Goal: Task Accomplishment & Management: Manage account settings

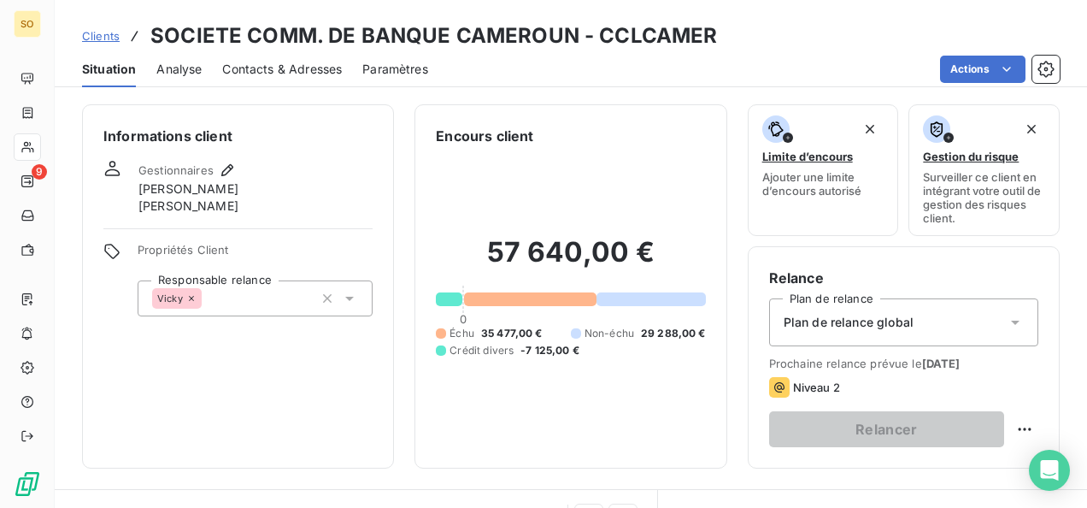
scroll to position [342, 0]
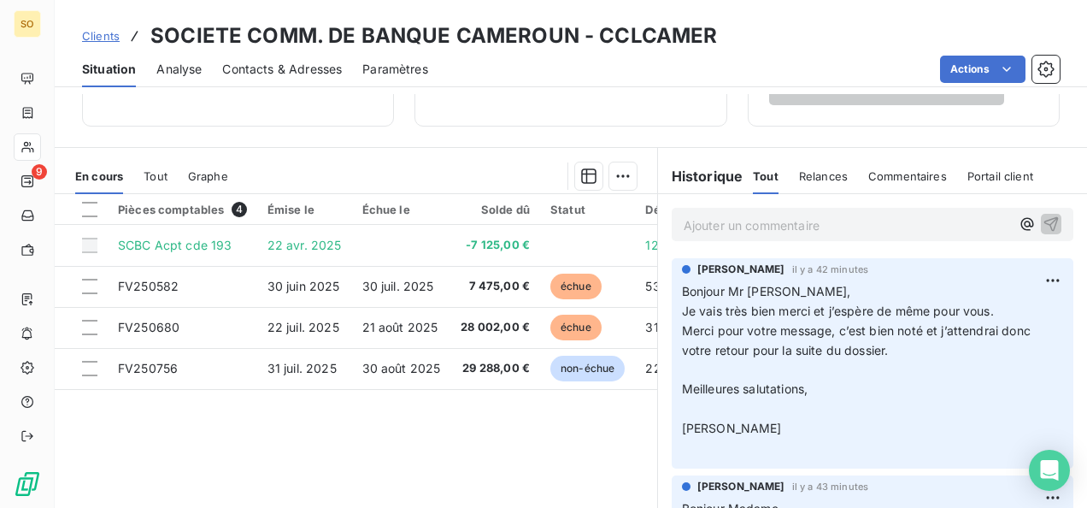
click at [94, 36] on span "Clients" at bounding box center [101, 36] width 38 height 14
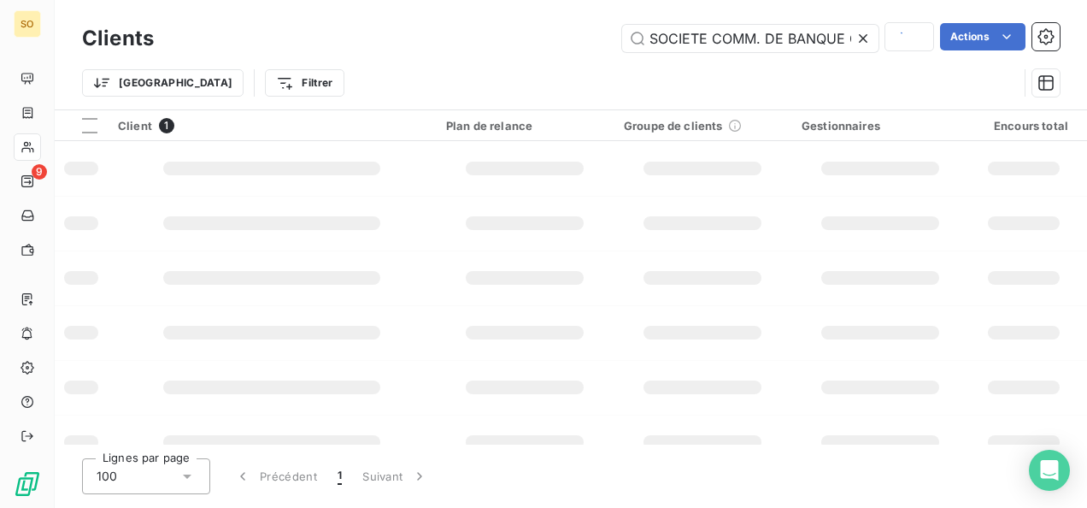
scroll to position [0, 75]
click at [859, 34] on icon at bounding box center [863, 38] width 9 height 9
click at [755, 41] on input "text" at bounding box center [750, 38] width 256 height 27
type input "BRAKINA"
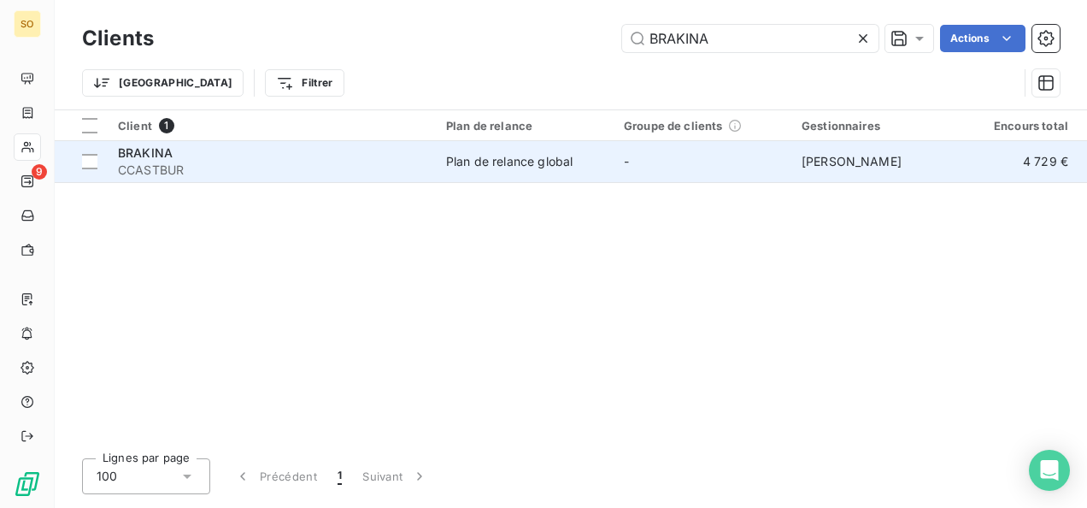
click at [142, 150] on span "BRAKINA" at bounding box center [145, 152] width 55 height 15
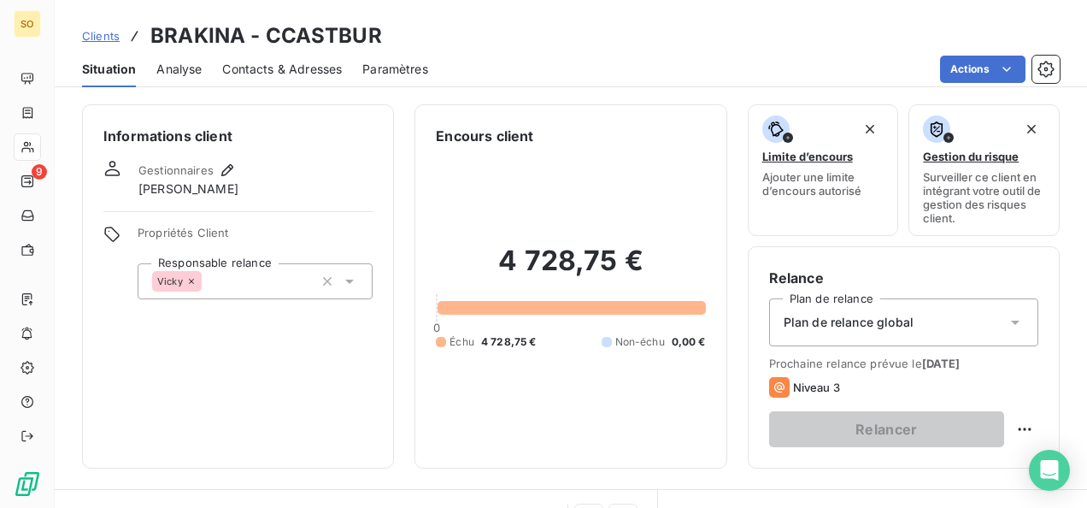
click at [272, 71] on span "Contacts & Adresses" at bounding box center [282, 69] width 120 height 17
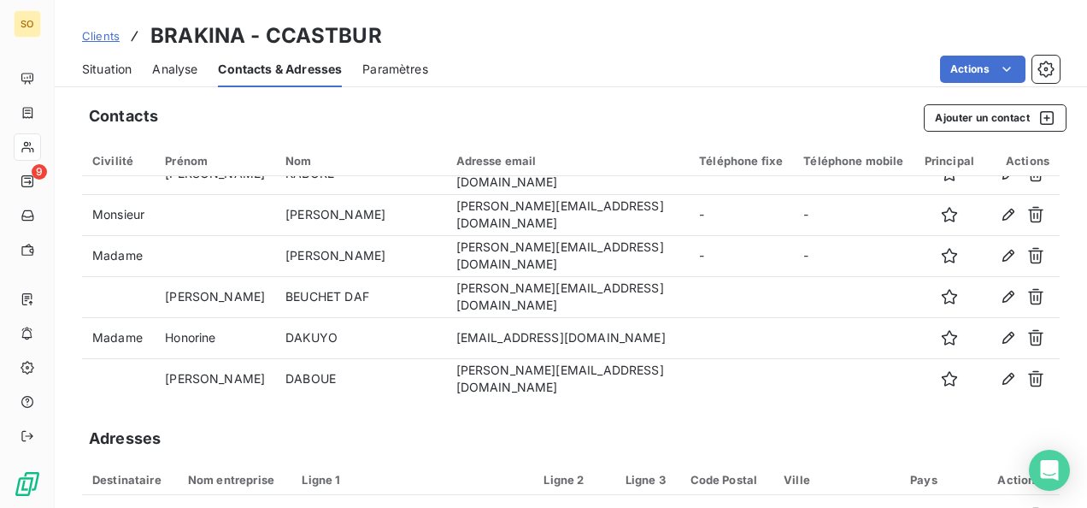
click at [104, 29] on span "Clients" at bounding box center [101, 36] width 38 height 14
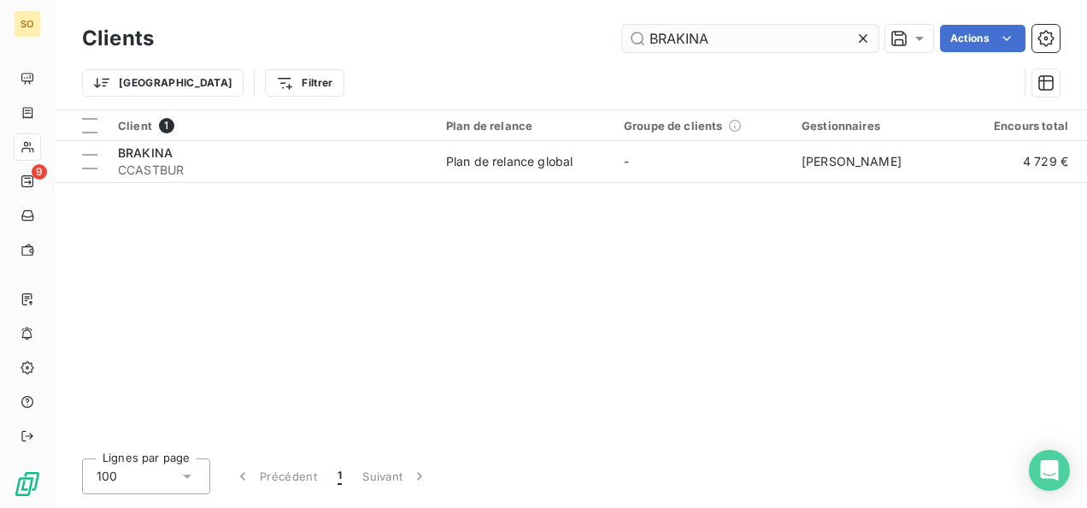
drag, startPoint x: 711, startPoint y: 42, endPoint x: 643, endPoint y: 40, distance: 67.5
click at [643, 40] on input "BRAKINA" at bounding box center [750, 38] width 256 height 27
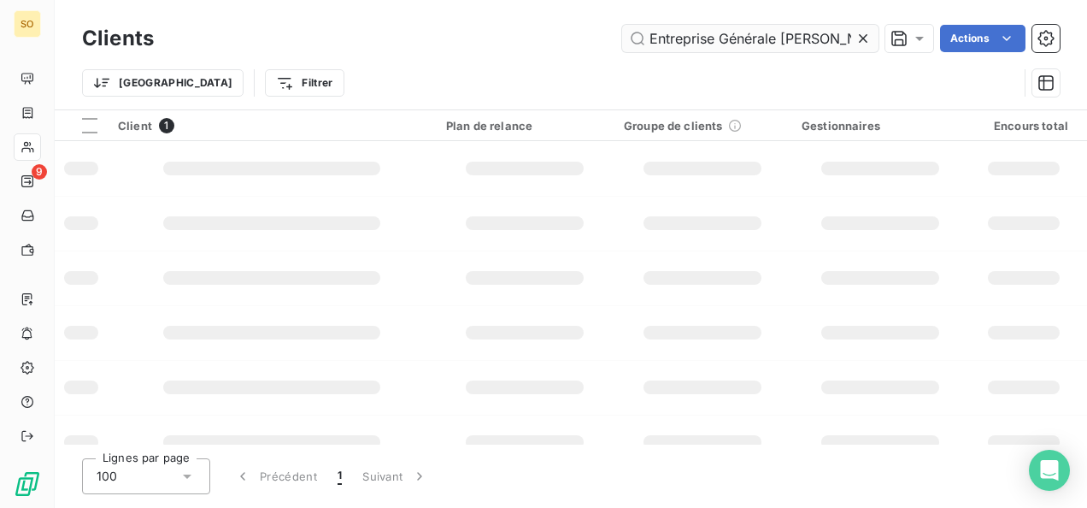
scroll to position [0, 15]
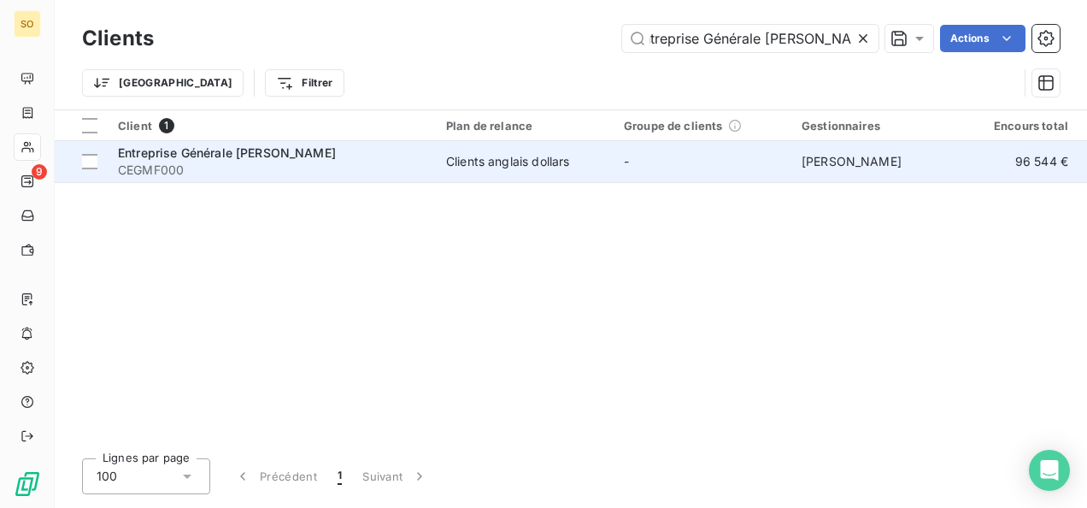
type input "Entreprise Générale [PERSON_NAME]"
click at [191, 156] on span "Entreprise Générale [PERSON_NAME]" at bounding box center [227, 152] width 218 height 15
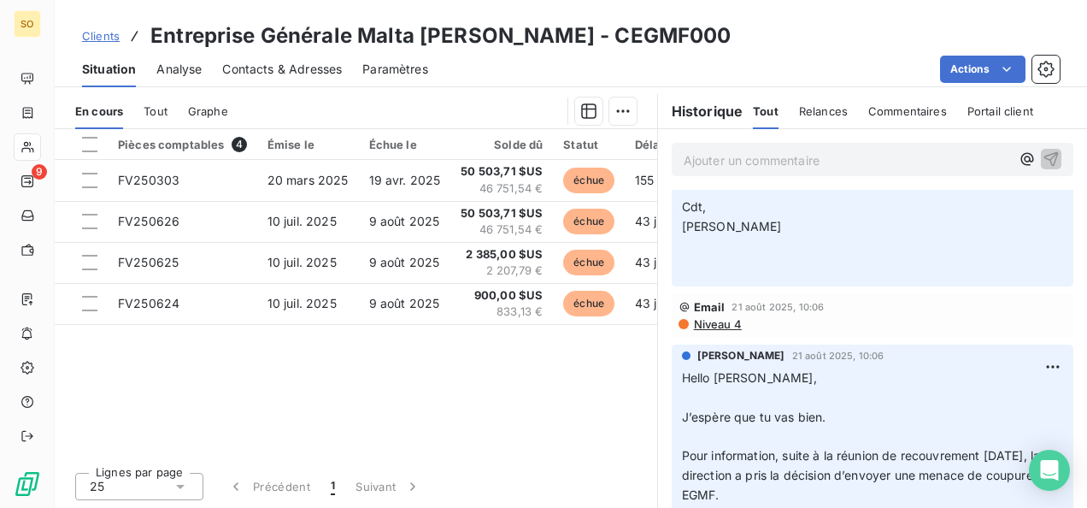
scroll to position [342, 0]
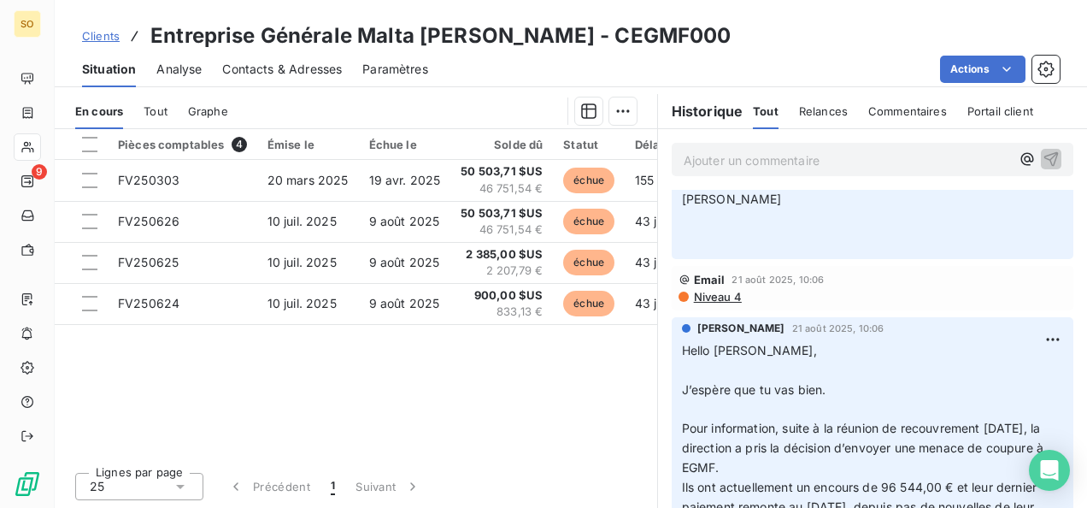
click at [707, 293] on span "Niveau 4" at bounding box center [717, 297] width 50 height 14
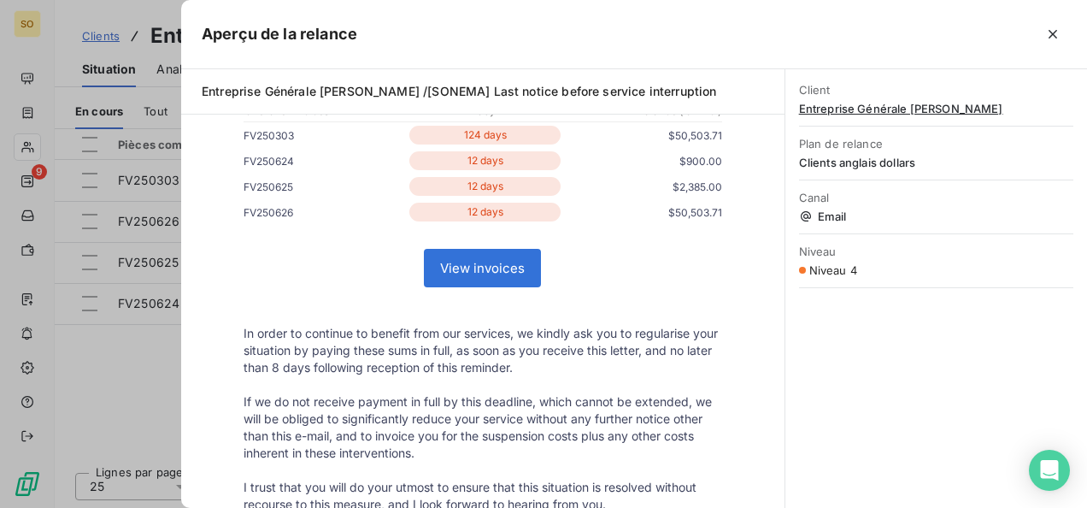
scroll to position [0, 0]
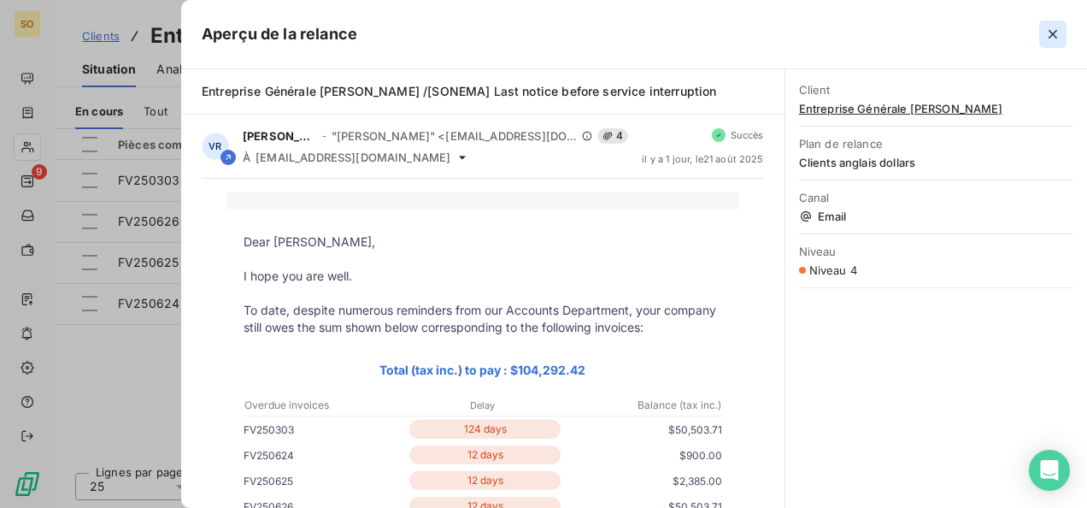
click at [1054, 35] on icon "button" at bounding box center [1052, 34] width 9 height 9
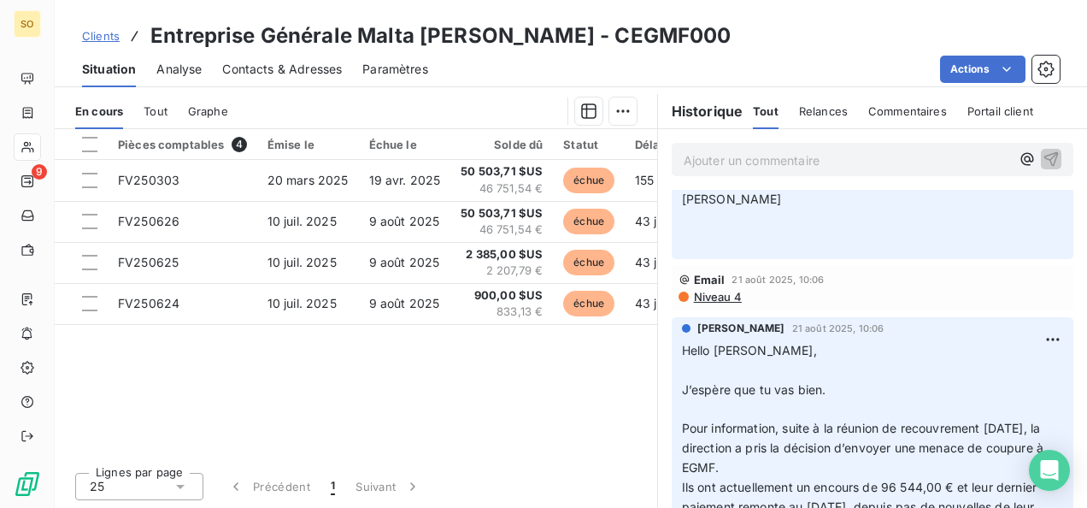
click at [725, 290] on span "Niveau 4" at bounding box center [717, 297] width 50 height 14
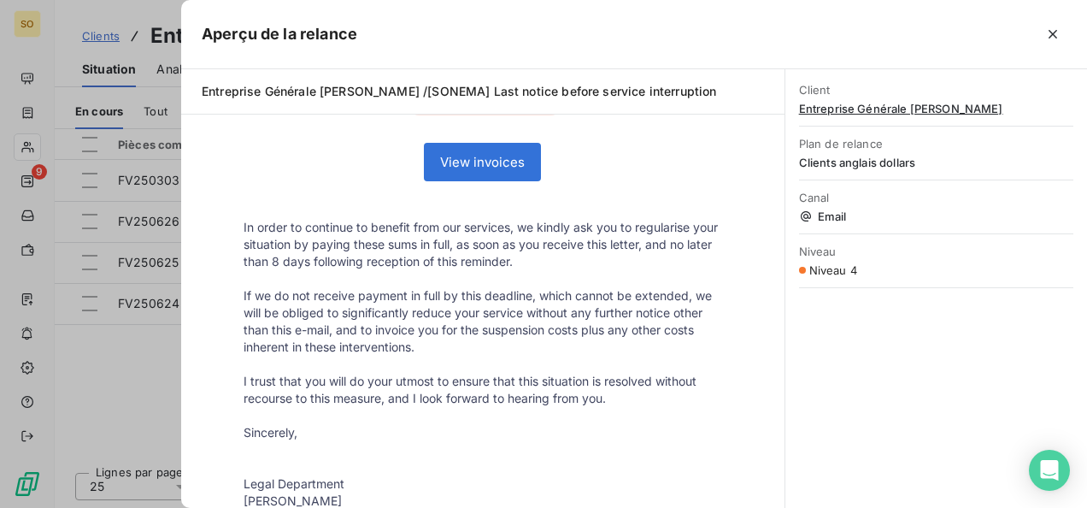
scroll to position [427, 0]
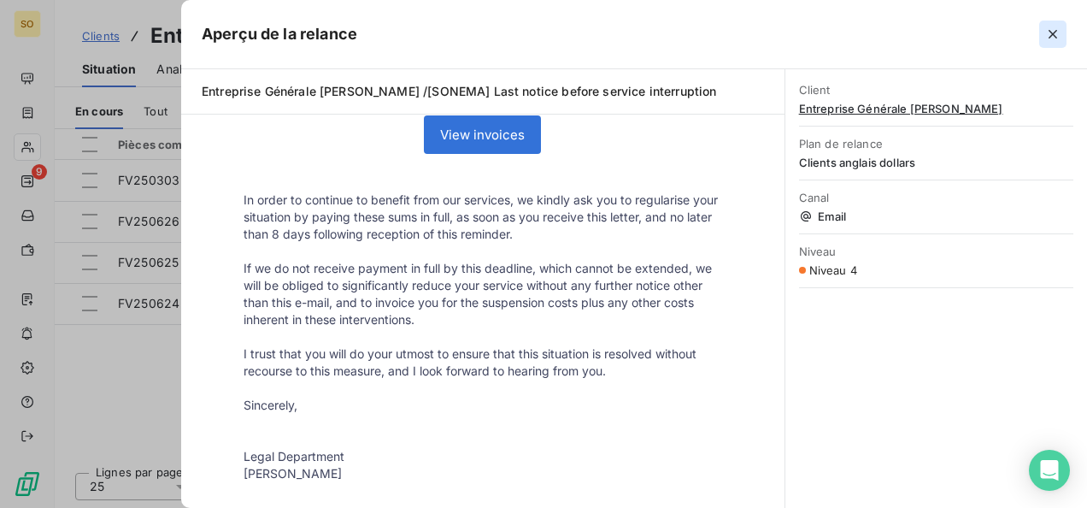
click at [1058, 29] on icon "button" at bounding box center [1052, 34] width 17 height 17
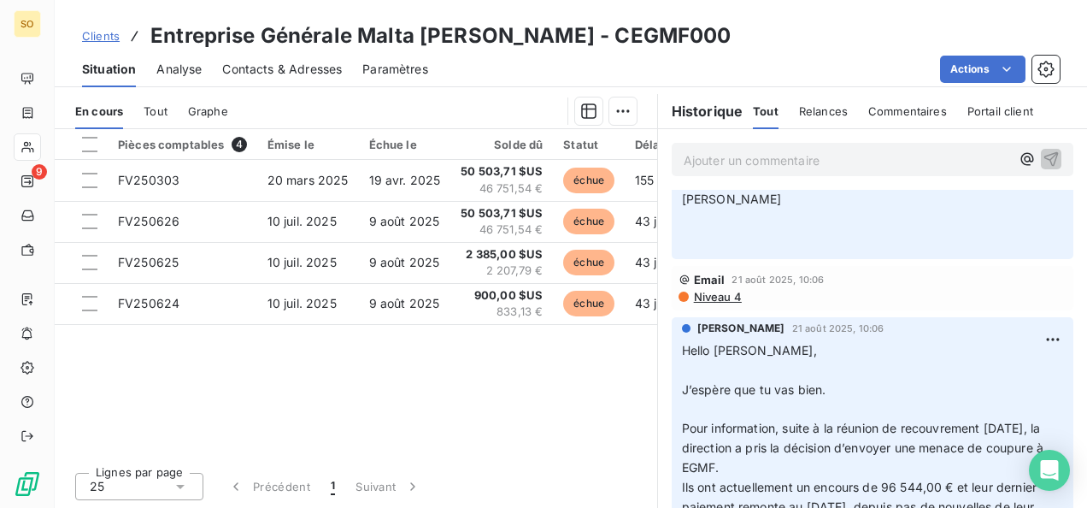
click at [106, 41] on span "Clients" at bounding box center [101, 36] width 38 height 14
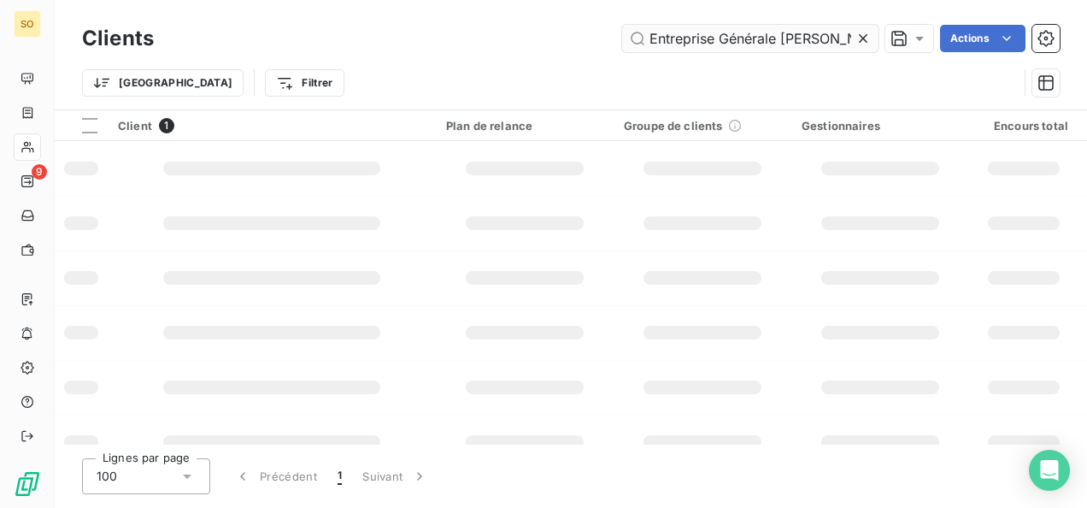
scroll to position [0, 15]
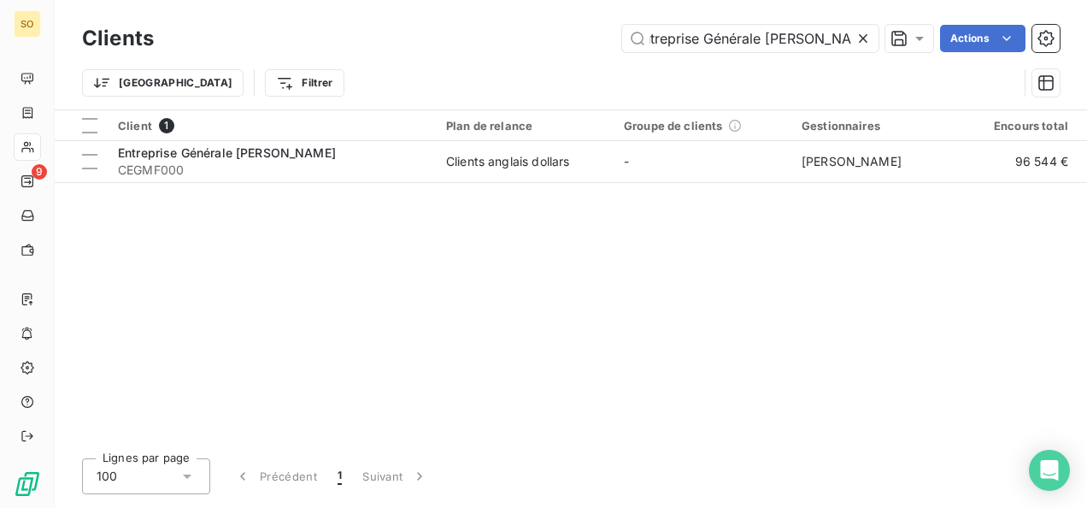
click at [866, 35] on icon at bounding box center [862, 38] width 17 height 17
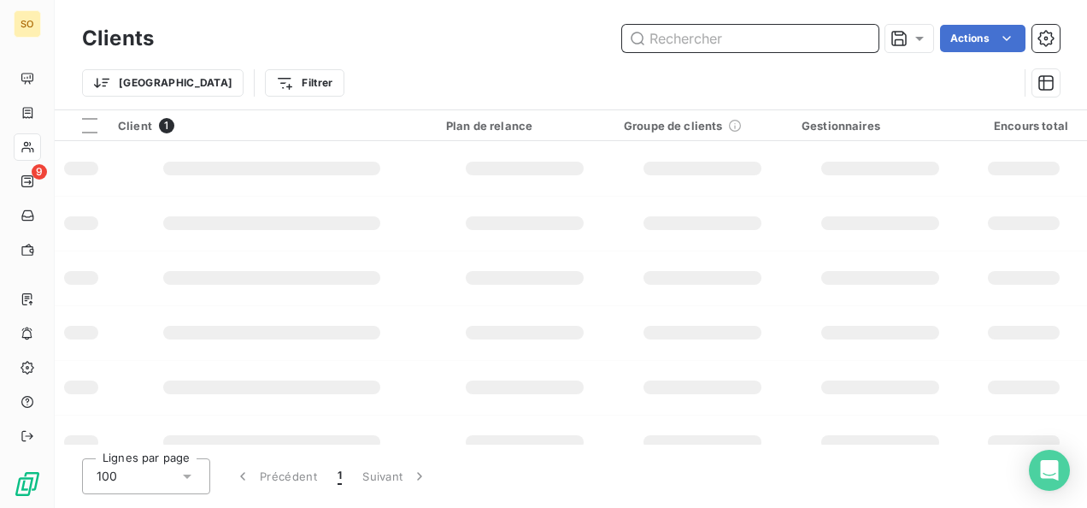
paste input "COMMERCIAL BANK TCHAD"
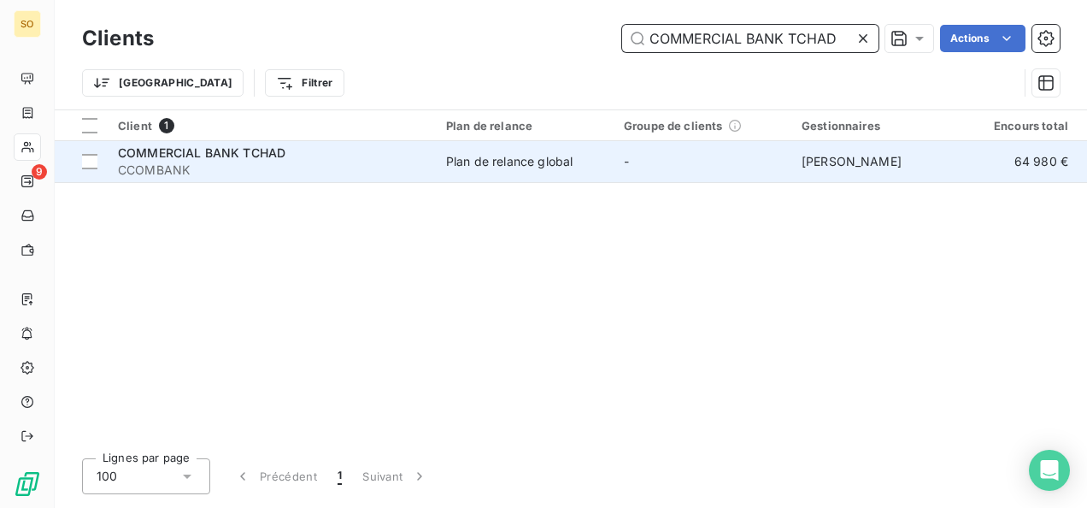
type input "COMMERCIAL BANK TCHAD"
click at [261, 172] on span "CCOMBANK" at bounding box center [272, 169] width 308 height 17
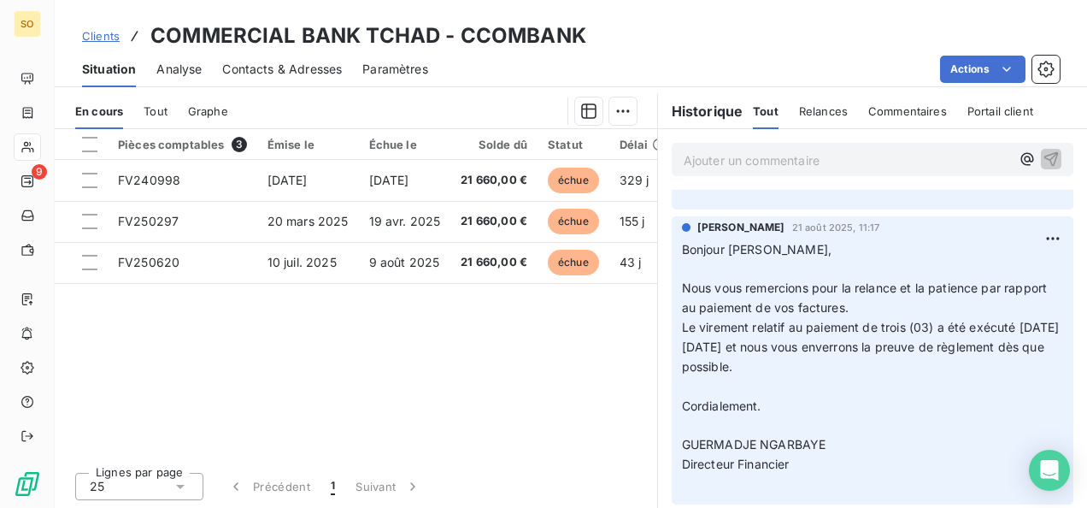
scroll to position [427, 0]
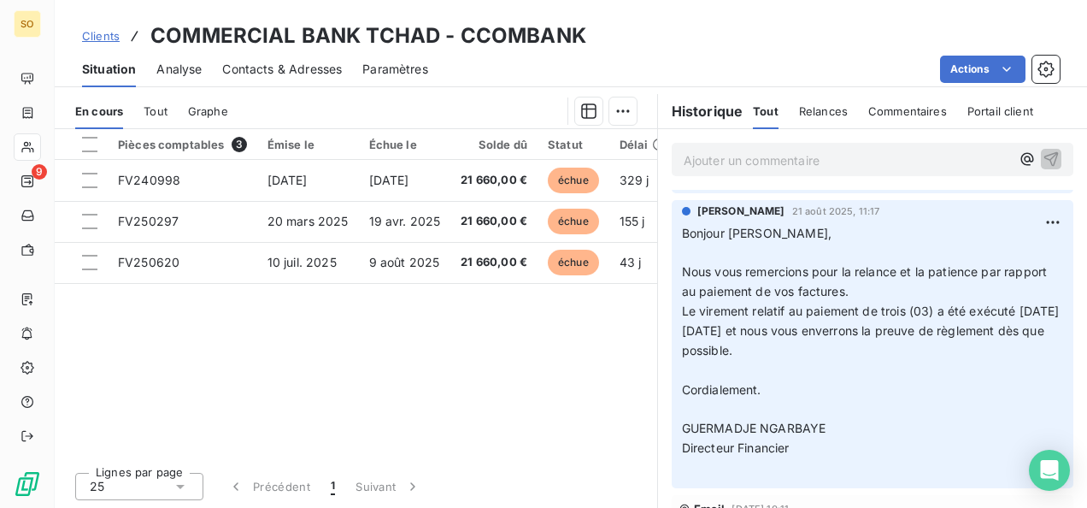
click at [97, 37] on span "Clients" at bounding box center [101, 36] width 38 height 14
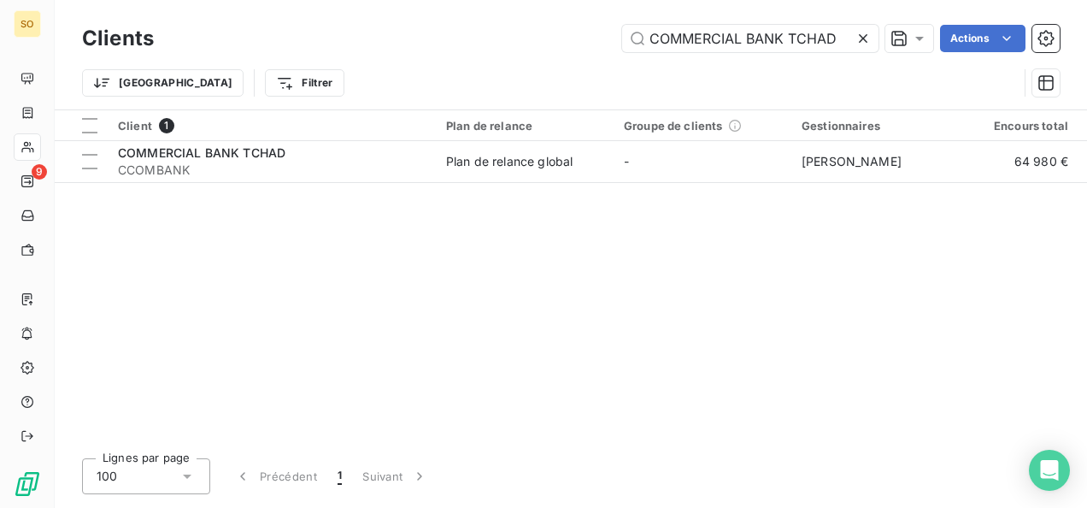
click at [860, 43] on icon at bounding box center [862, 38] width 17 height 17
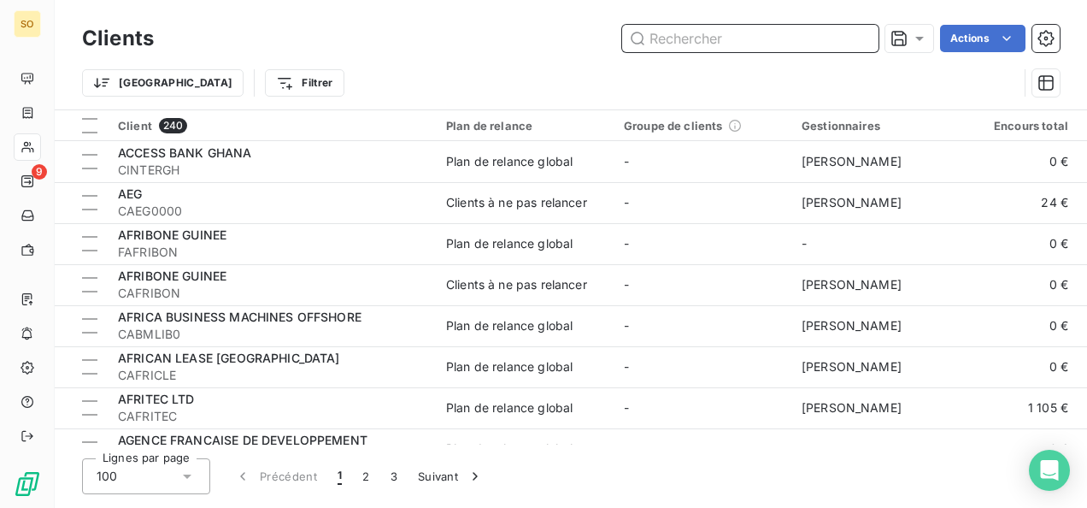
paste input "UBA [GEOGRAPHIC_DATA]"
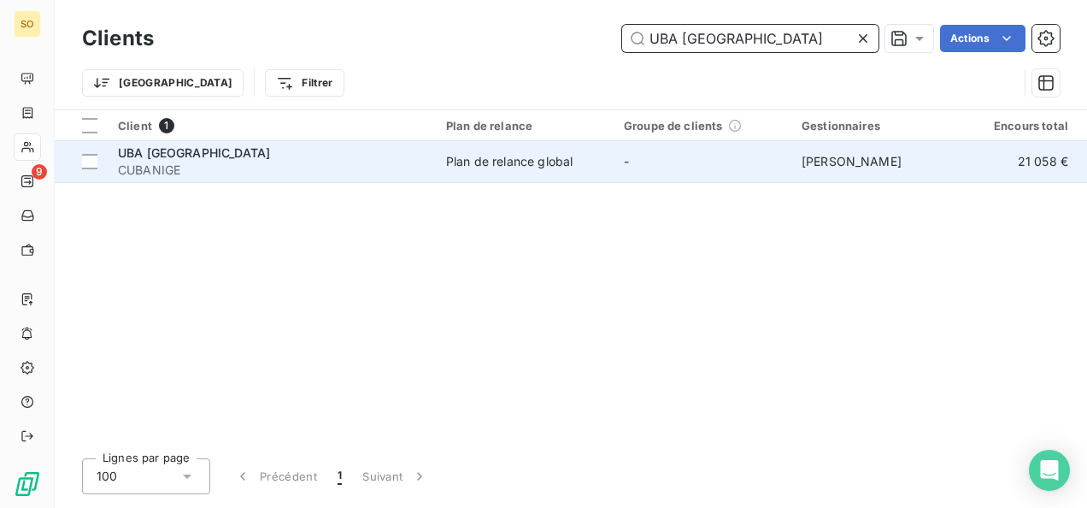
type input "UBA [GEOGRAPHIC_DATA]"
click at [191, 166] on span "CUBANIGE" at bounding box center [272, 169] width 308 height 17
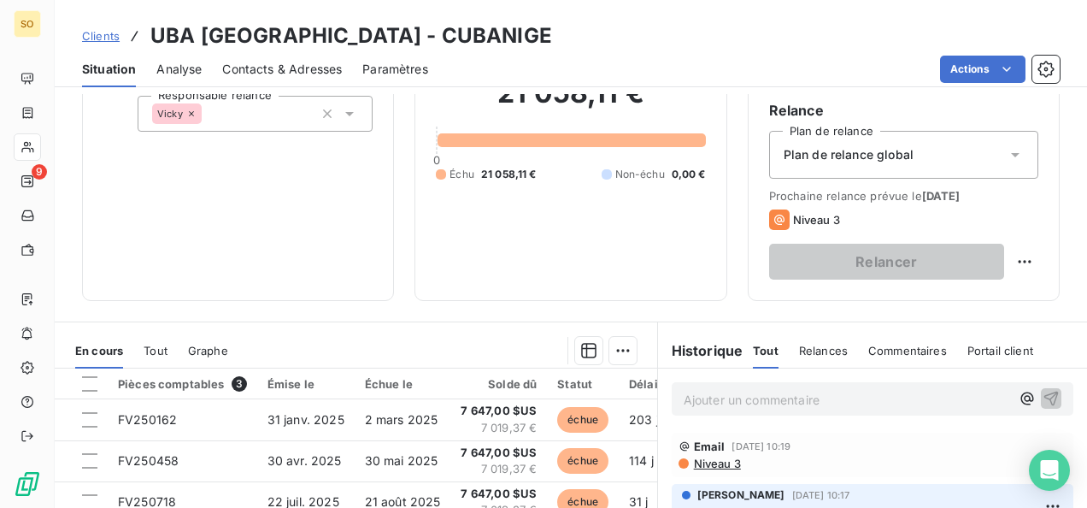
scroll to position [256, 0]
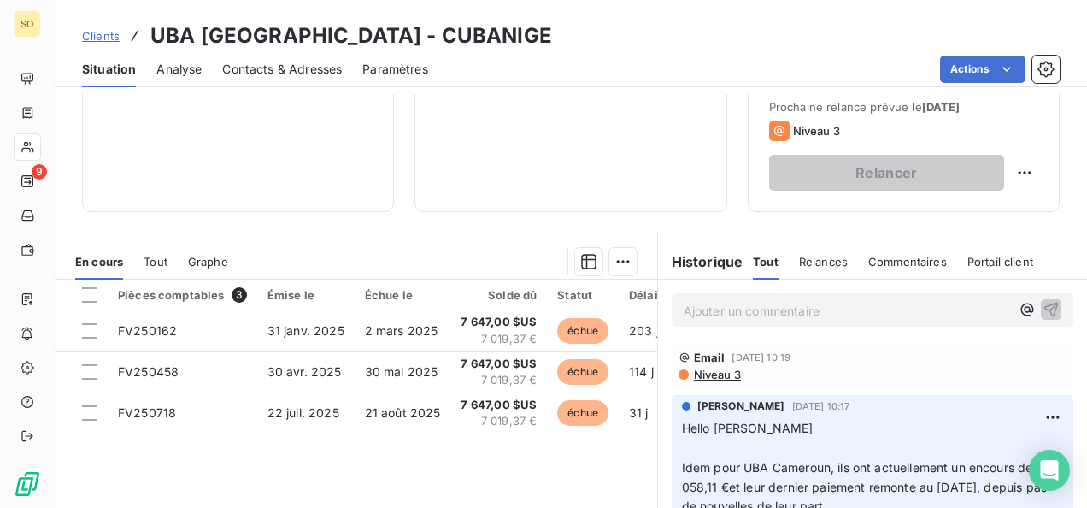
click at [709, 379] on span "Niveau 3" at bounding box center [716, 374] width 49 height 14
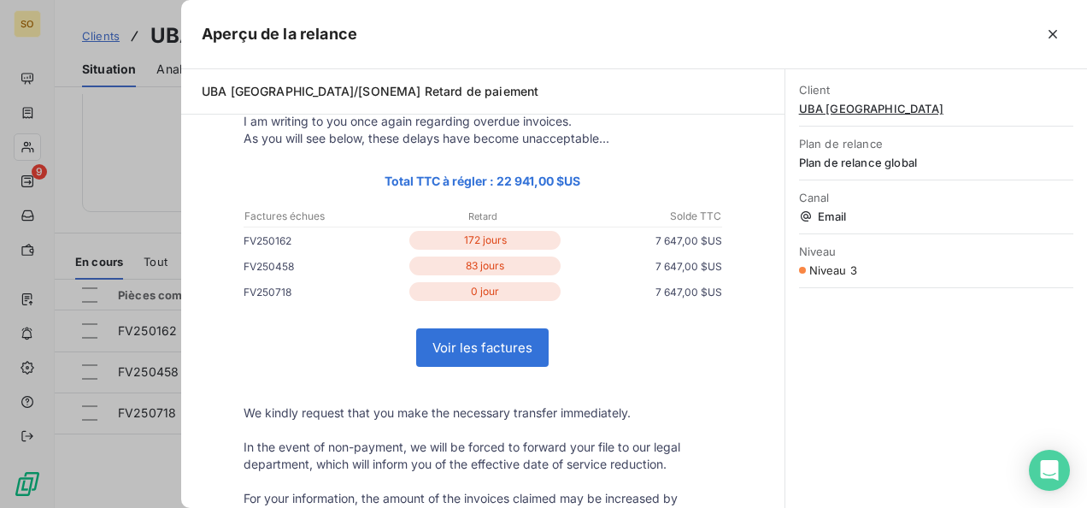
scroll to position [0, 0]
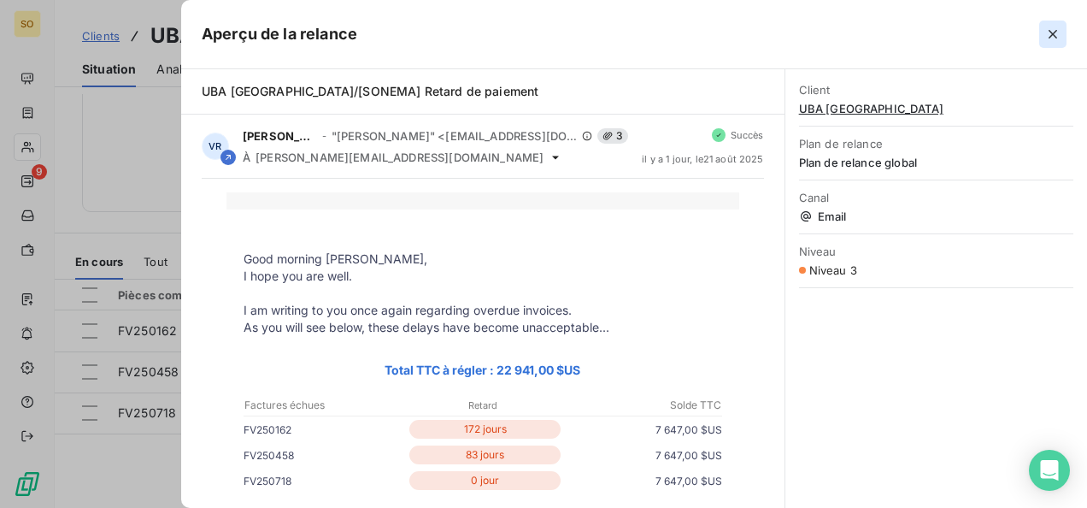
click at [1042, 34] on button "button" at bounding box center [1052, 34] width 27 height 27
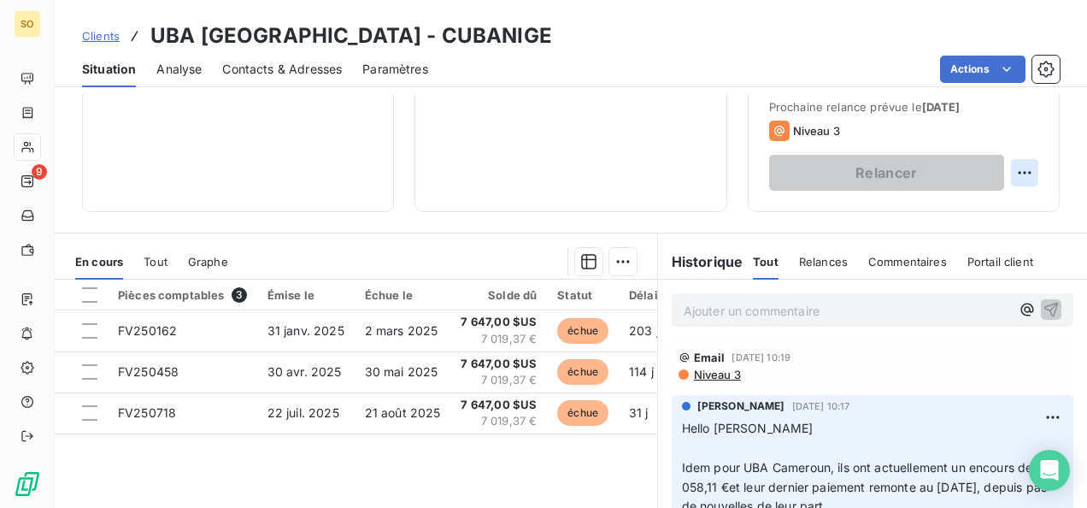
click at [1007, 170] on html "SO 9 Clients UBA CAMEROUN - CUBANIGE Situation Analyse Contacts & Adresses Para…" at bounding box center [543, 254] width 1087 height 508
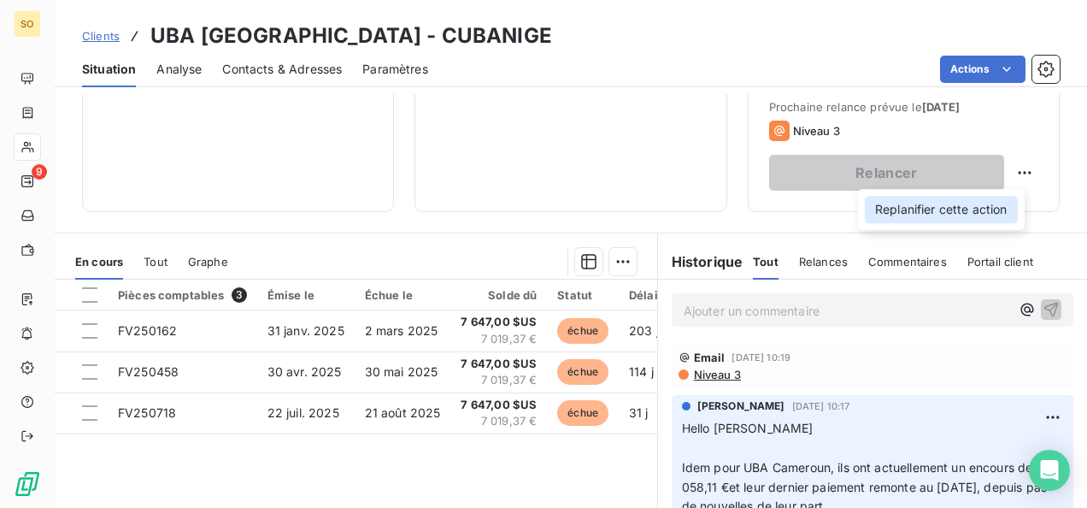
click at [945, 203] on div "Replanifier cette action" at bounding box center [941, 209] width 153 height 27
select select "7"
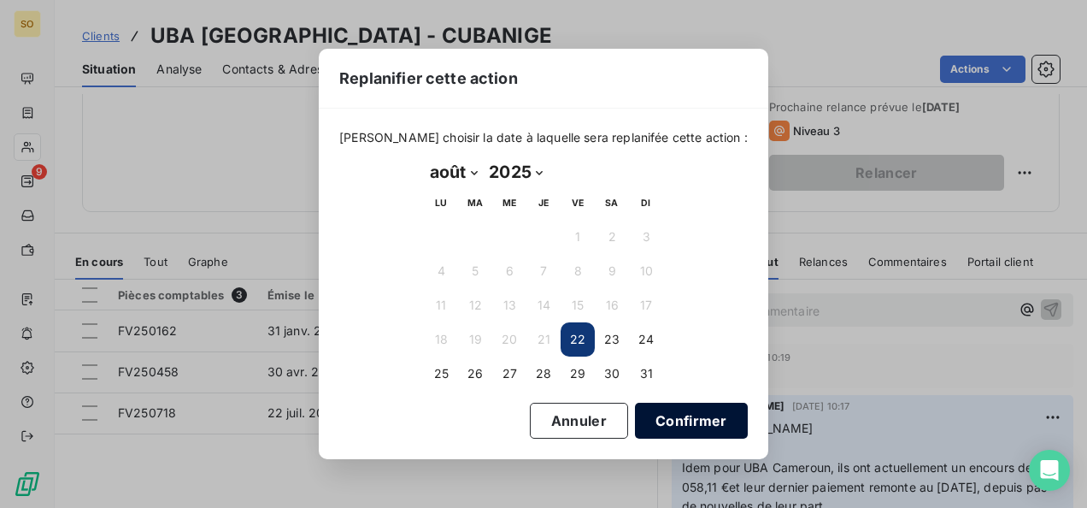
click at [671, 408] on button "Confirmer" at bounding box center [691, 420] width 113 height 36
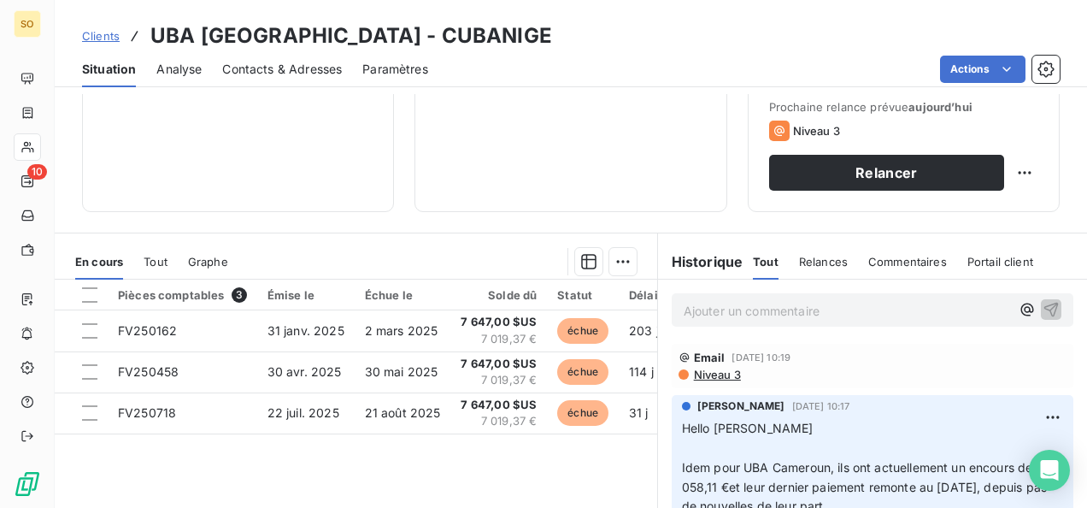
click at [837, 128] on div "Niveau 3" at bounding box center [903, 130] width 269 height 21
click at [828, 128] on span "Niveau 3" at bounding box center [816, 131] width 47 height 14
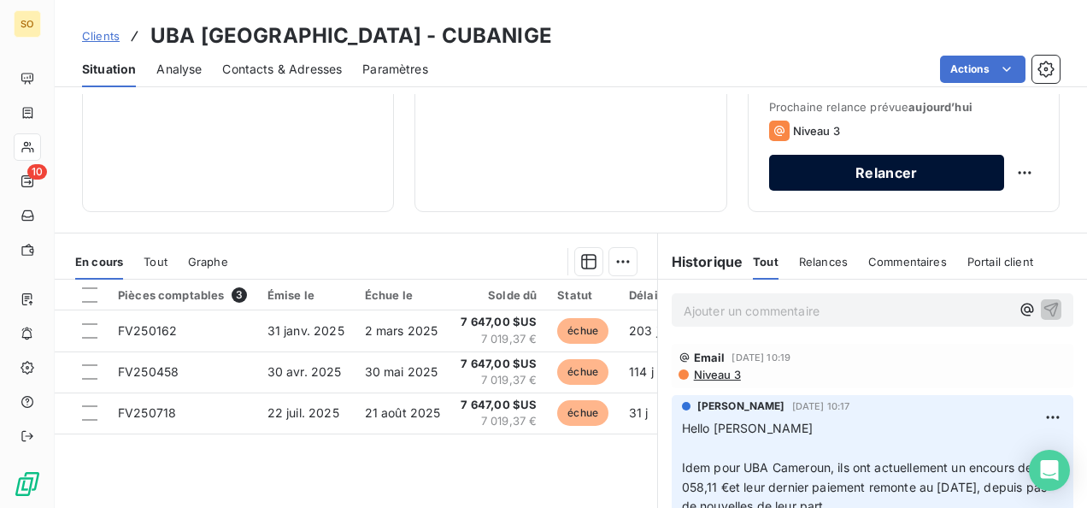
click at [875, 176] on button "Relancer" at bounding box center [886, 173] width 235 height 36
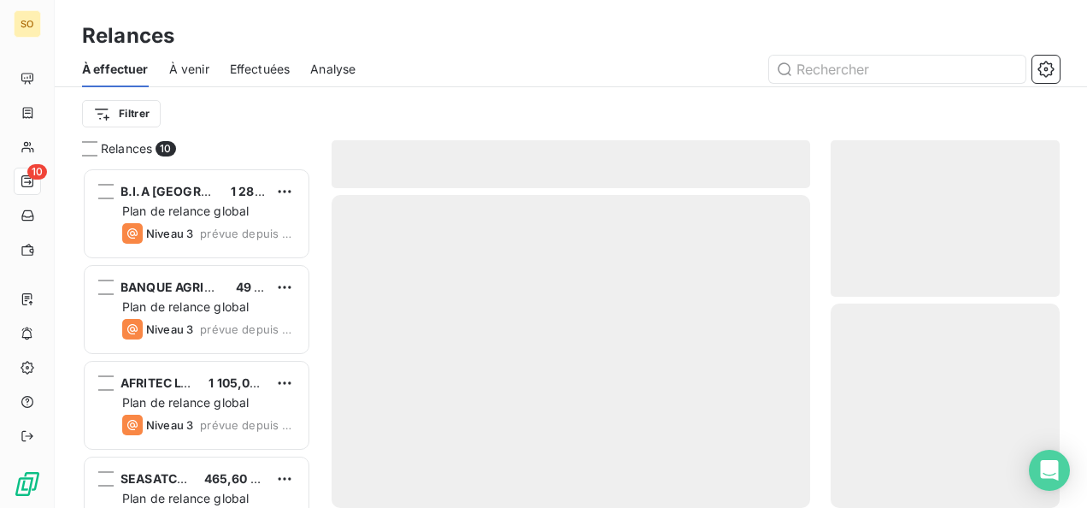
scroll to position [326, 215]
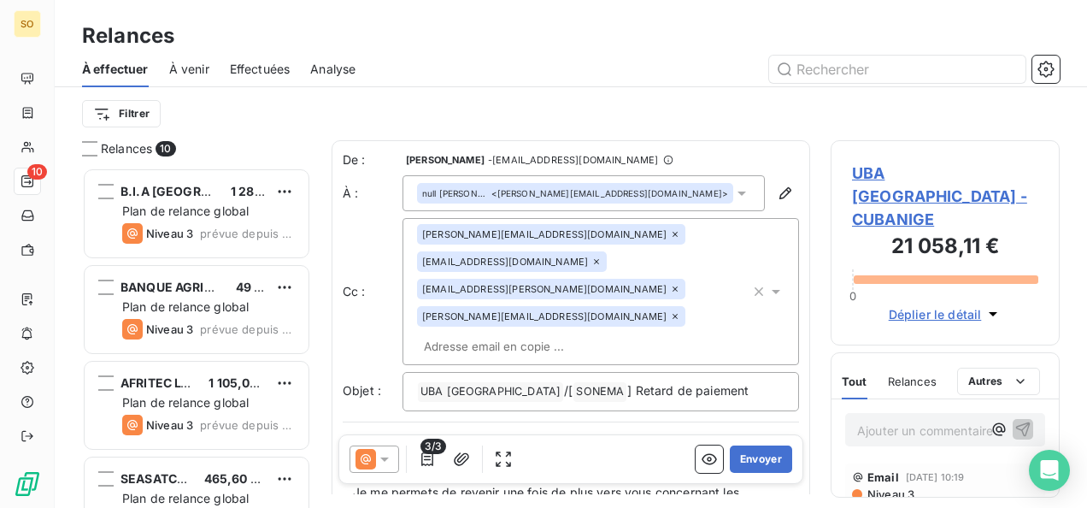
click at [396, 457] on div at bounding box center [374, 458] width 50 height 27
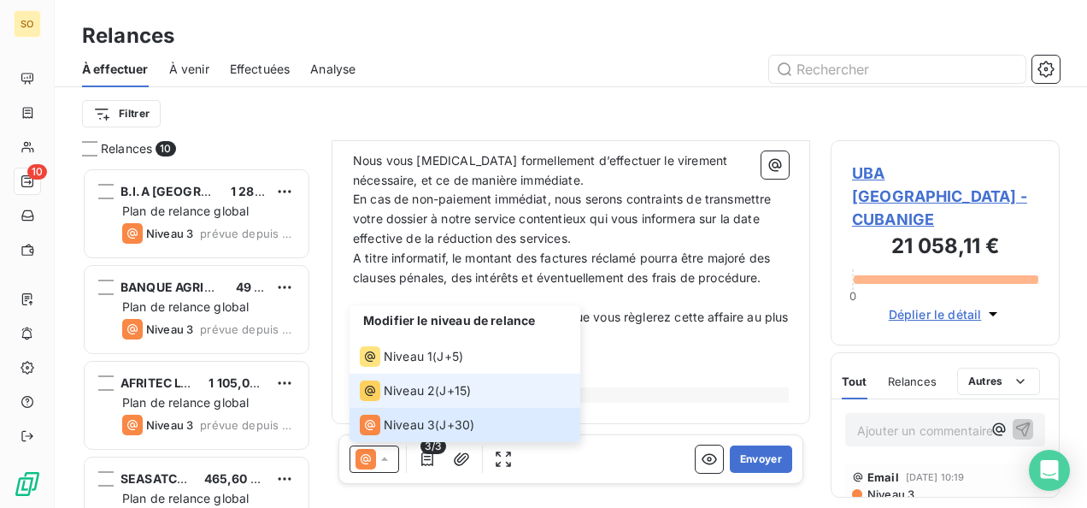
scroll to position [634, 0]
click at [455, 239] on span "En cas de non-paiement immédiat, nous serons contraints de transmettre votre do…" at bounding box center [564, 218] width 422 height 54
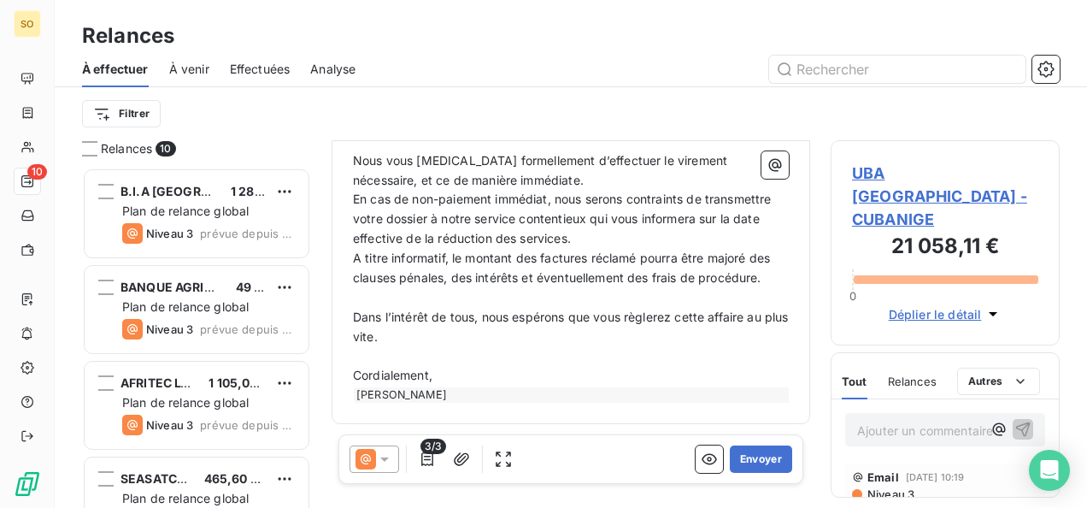
scroll to position [549, 0]
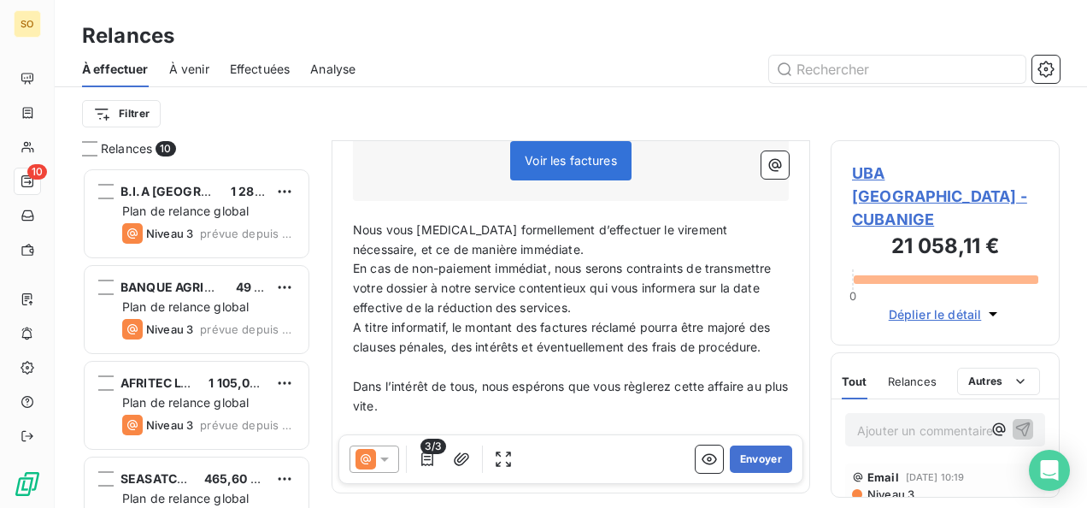
click at [390, 467] on icon at bounding box center [384, 458] width 17 height 17
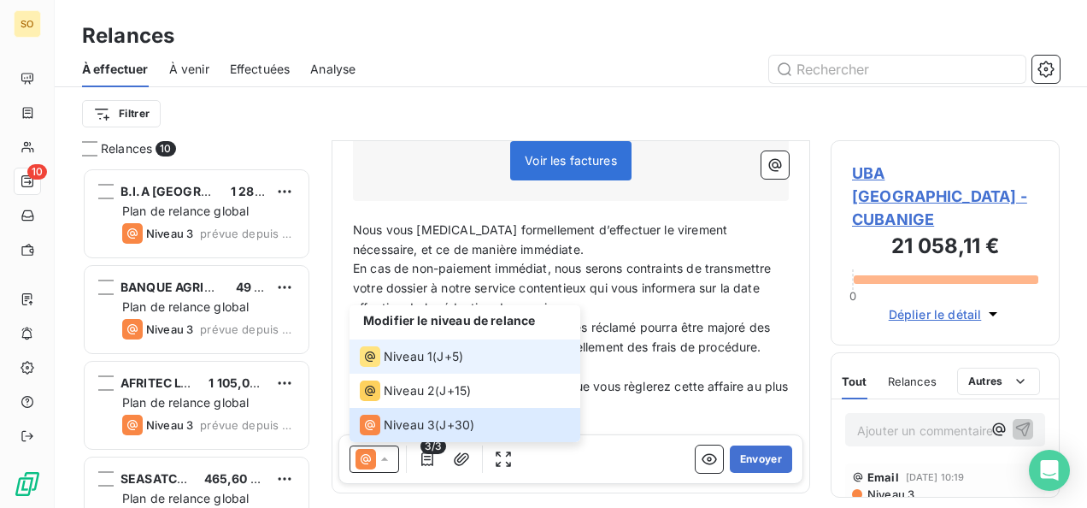
scroll to position [634, 0]
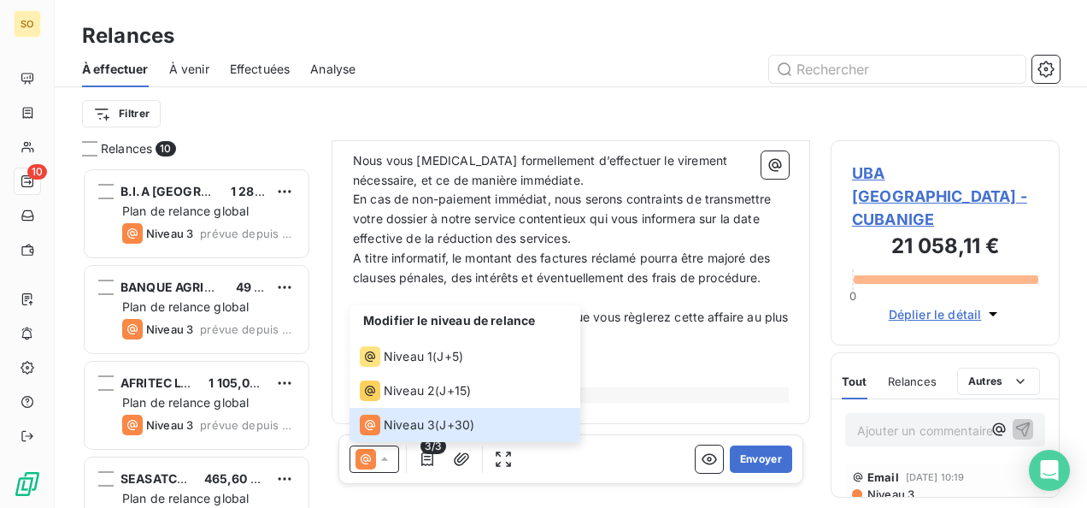
click at [616, 214] on span "En cas de non-paiement immédiat, nous serons contraints de transmettre votre do…" at bounding box center [564, 218] width 422 height 54
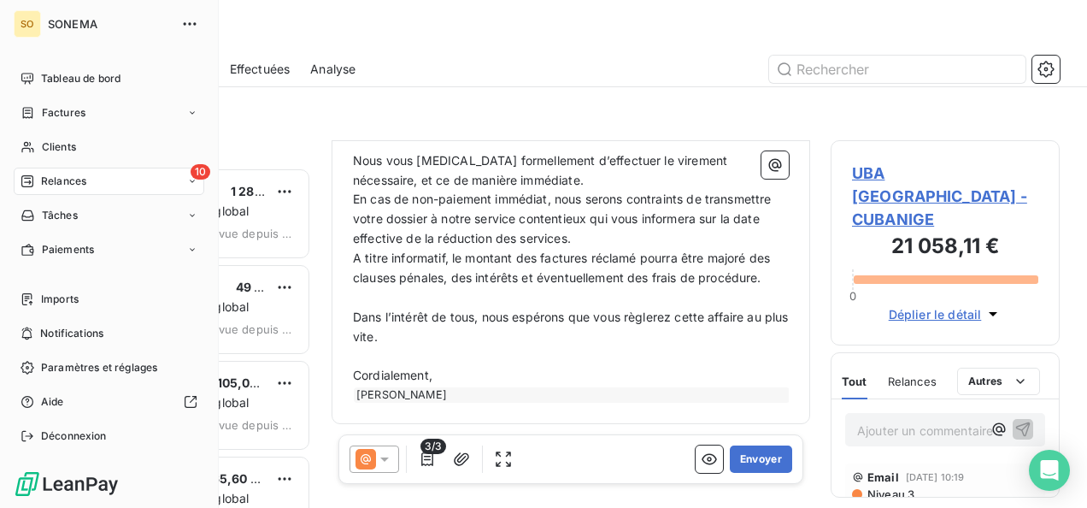
click at [85, 167] on div "10 Relances" at bounding box center [109, 180] width 191 height 27
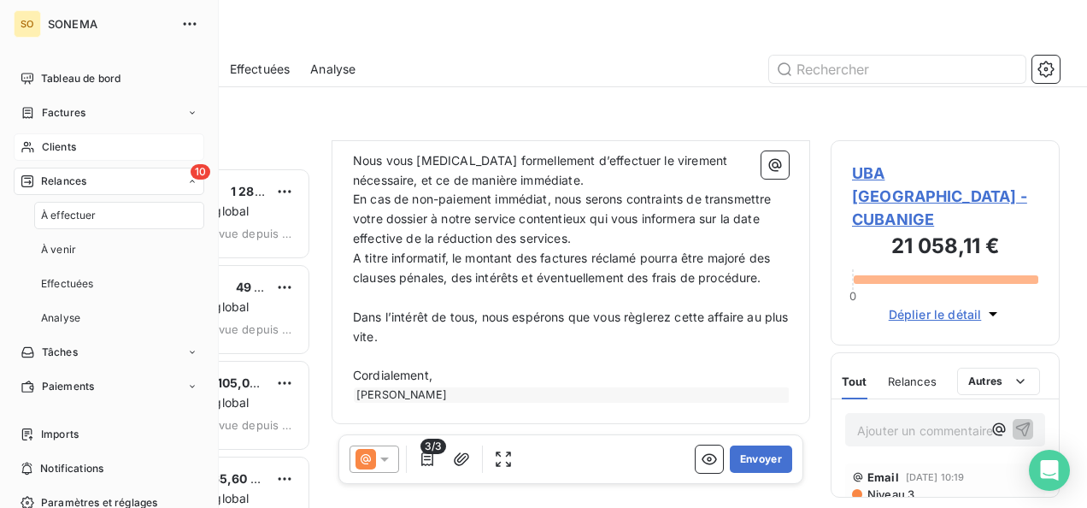
click at [73, 150] on span "Clients" at bounding box center [59, 146] width 34 height 15
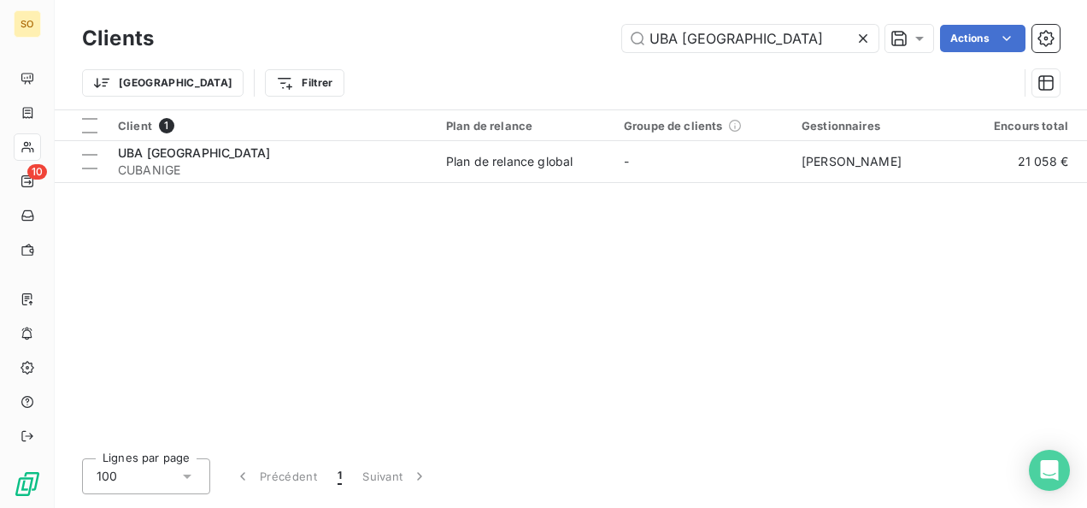
drag, startPoint x: 778, startPoint y: 36, endPoint x: 586, endPoint y: 34, distance: 191.4
click at [586, 34] on div "UBA [GEOGRAPHIC_DATA] Actions" at bounding box center [616, 38] width 885 height 27
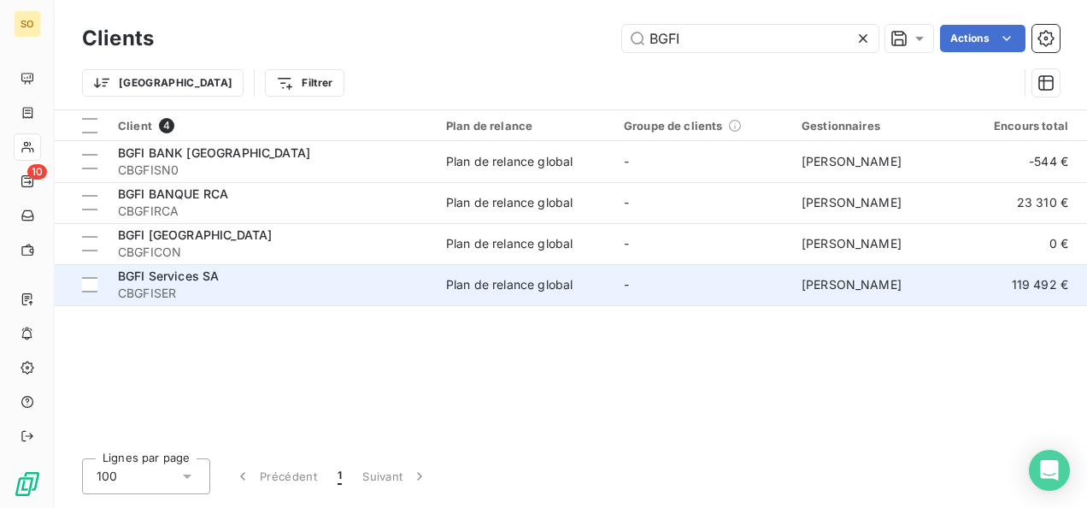
type input "BGFI"
click at [262, 282] on div "BGFI Services SA" at bounding box center [272, 275] width 308 height 17
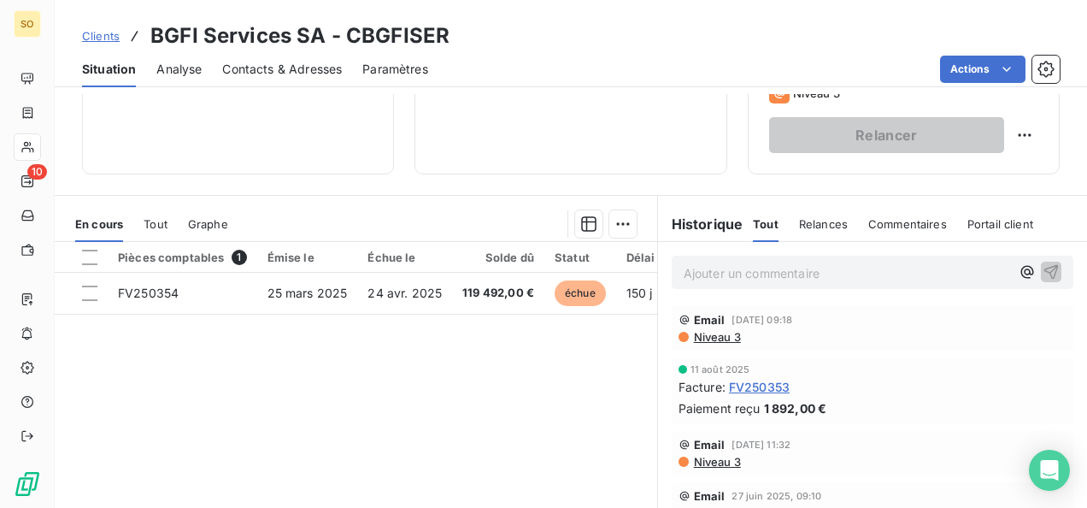
scroll to position [407, 0]
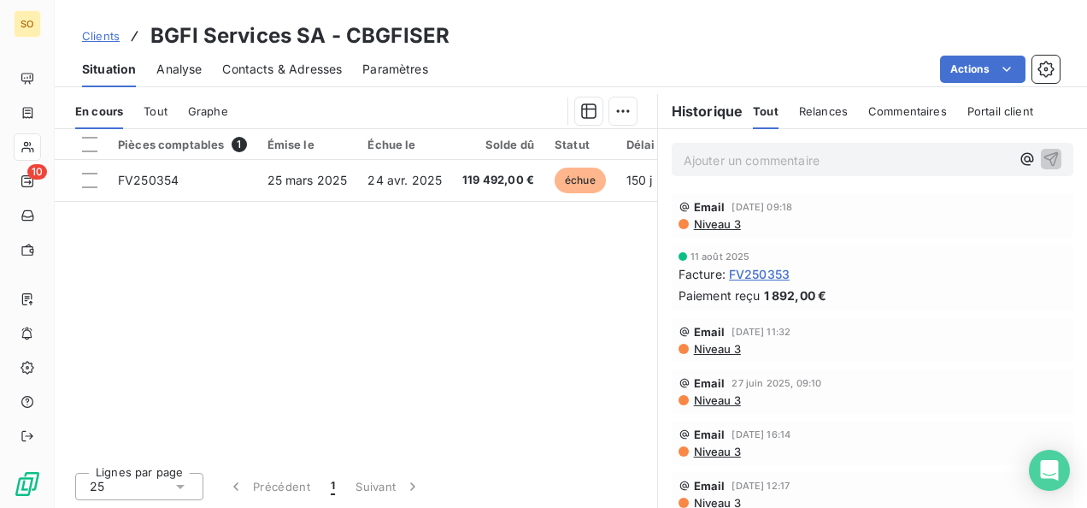
click at [717, 161] on p "Ajouter un commentaire ﻿" at bounding box center [847, 160] width 326 height 21
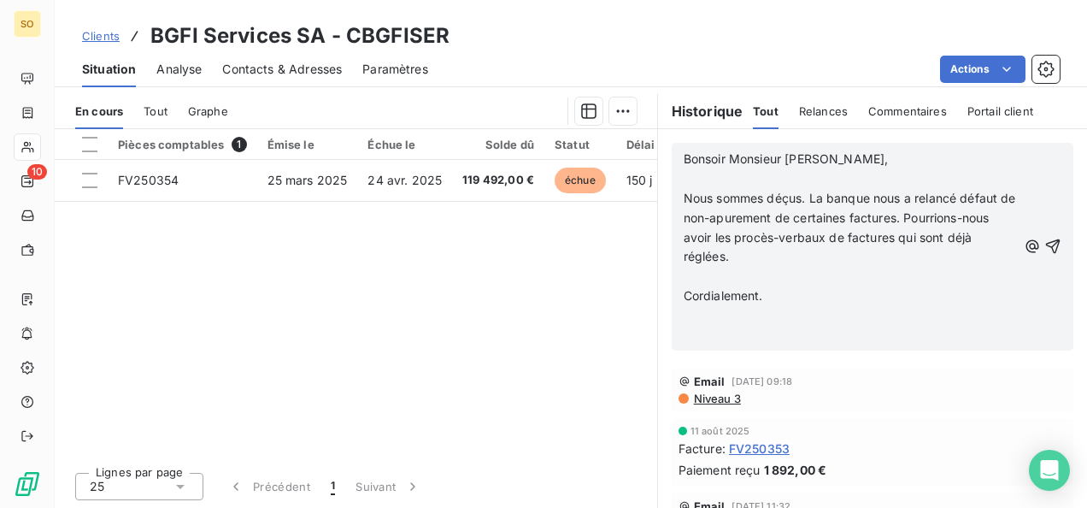
click at [730, 326] on p "﻿" at bounding box center [850, 336] width 333 height 20
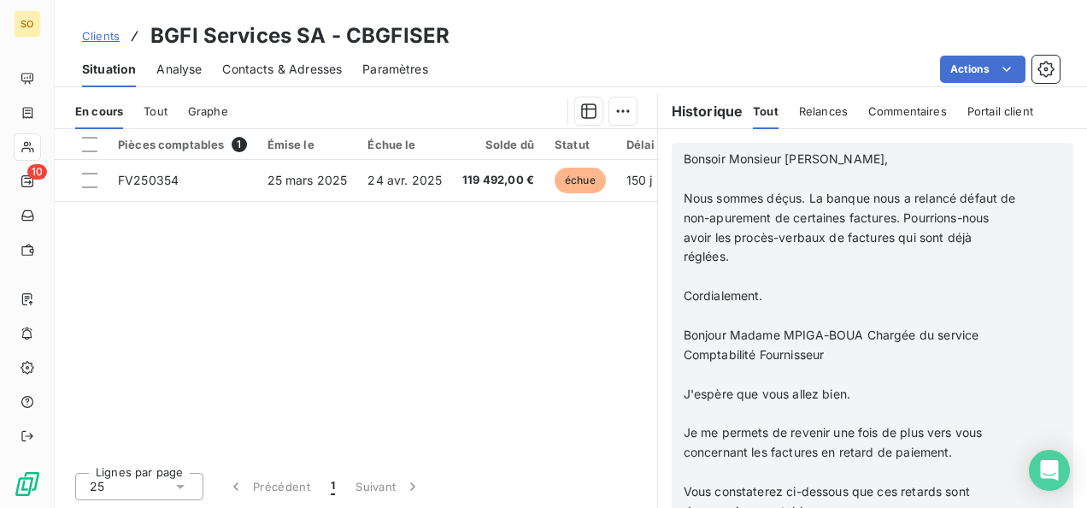
click at [769, 290] on p "Cordialement." at bounding box center [850, 296] width 333 height 20
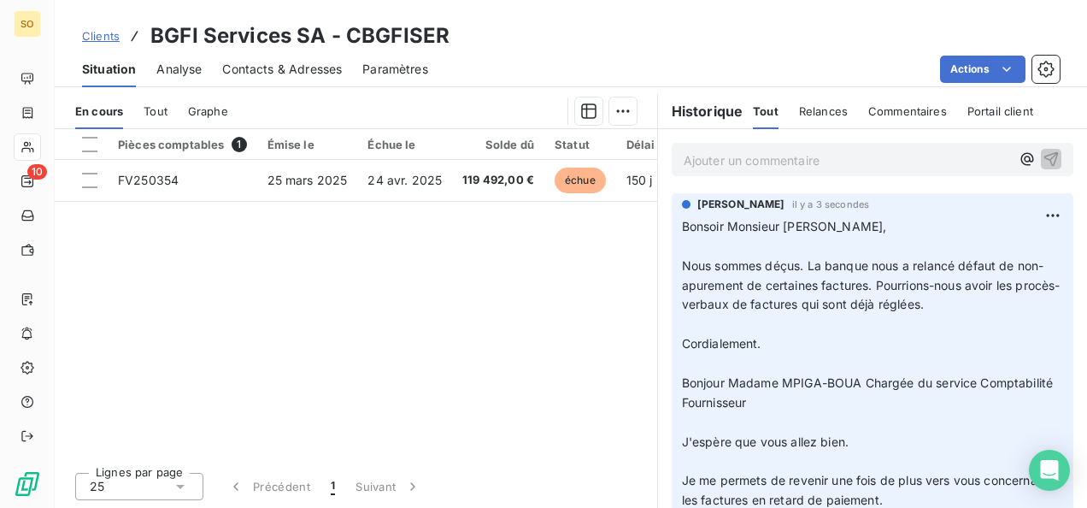
click at [228, 80] on div "Contacts & Adresses" at bounding box center [282, 69] width 120 height 36
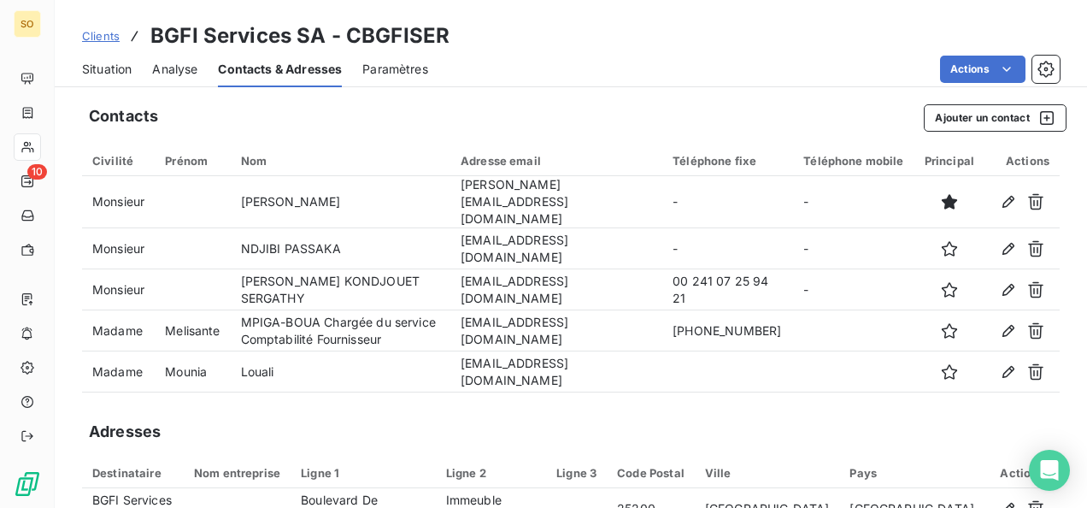
click at [97, 72] on span "Situation" at bounding box center [107, 69] width 50 height 17
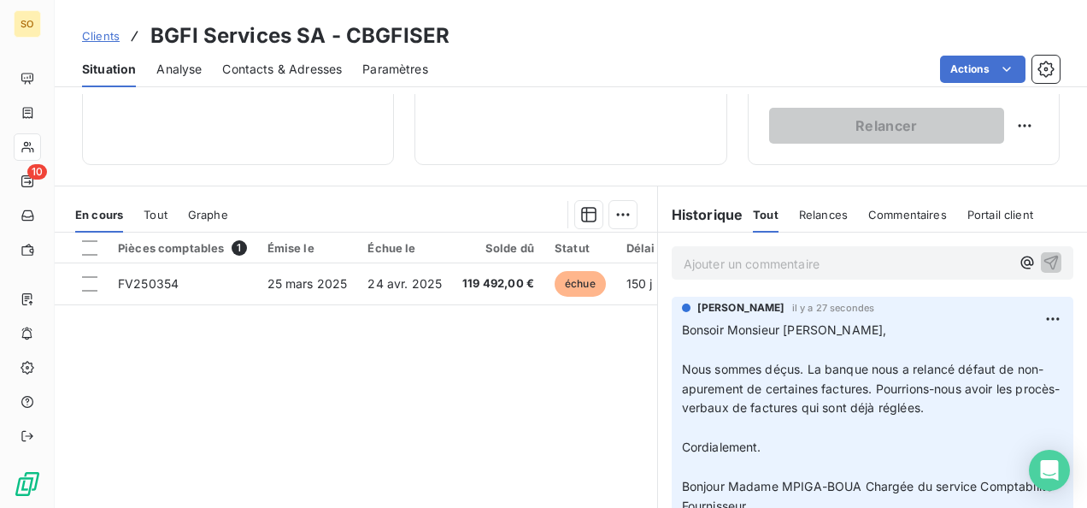
scroll to position [342, 0]
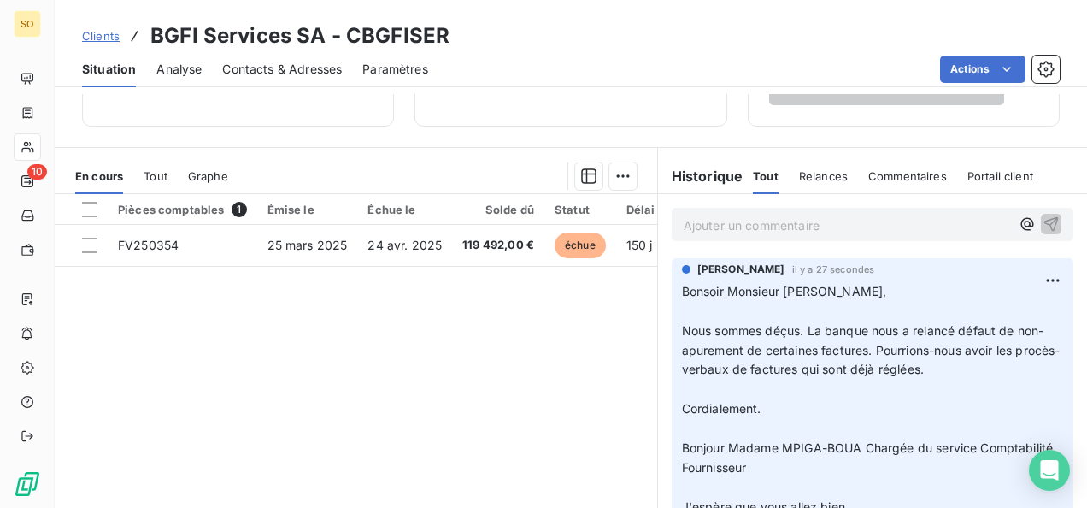
click at [766, 219] on p "Ajouter un commentaire ﻿" at bounding box center [847, 224] width 326 height 21
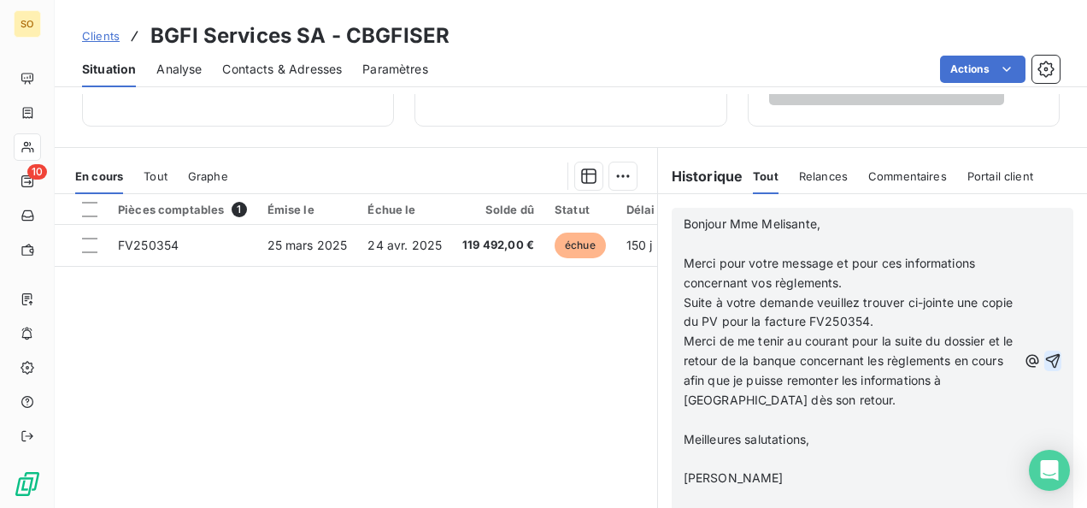
click at [1044, 350] on button "button" at bounding box center [1052, 360] width 17 height 21
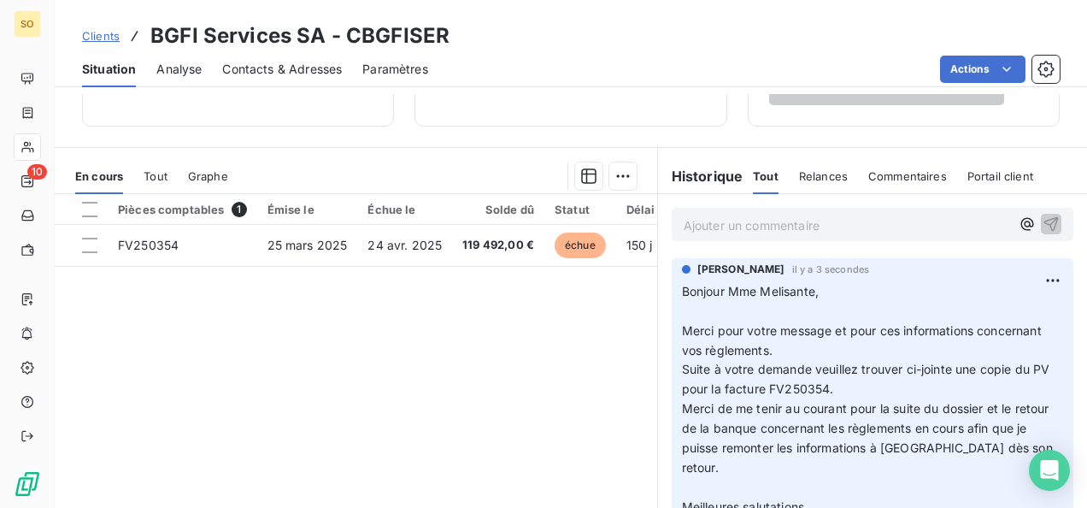
click at [109, 29] on span "Clients" at bounding box center [101, 36] width 38 height 14
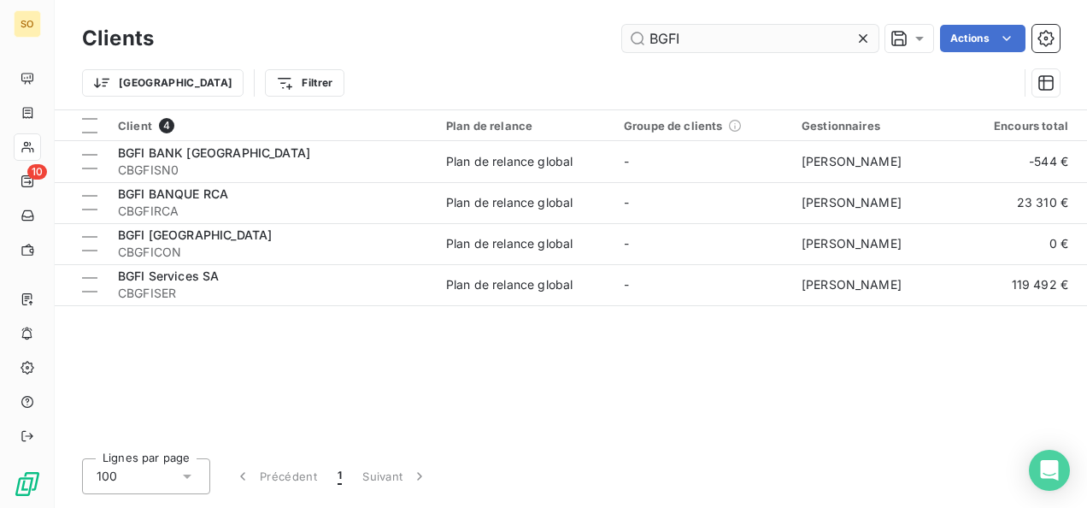
drag, startPoint x: 716, startPoint y: 41, endPoint x: 643, endPoint y: 41, distance: 73.5
click at [643, 41] on input "BGFI" at bounding box center [750, 38] width 256 height 27
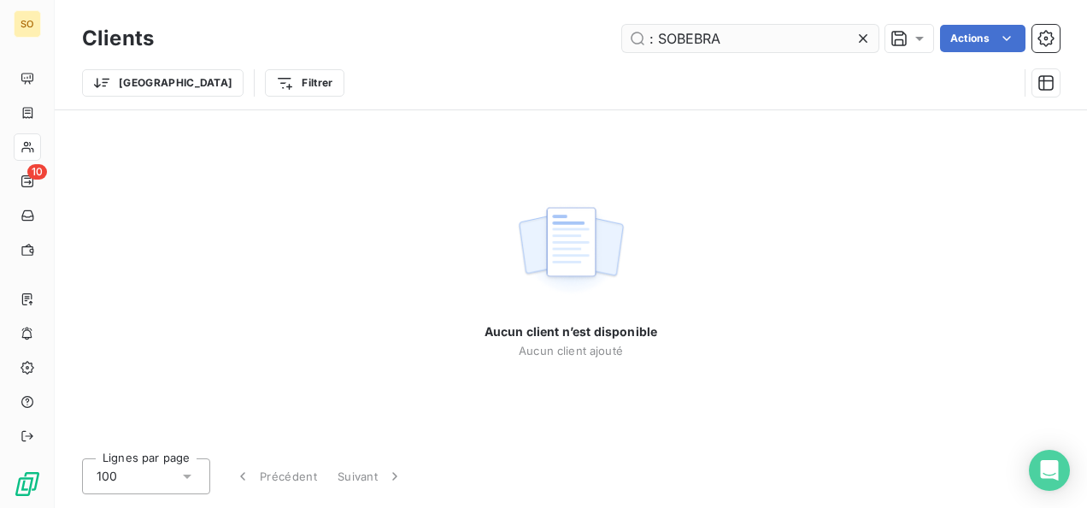
click at [653, 45] on input ": SOBEBRA" at bounding box center [750, 38] width 256 height 27
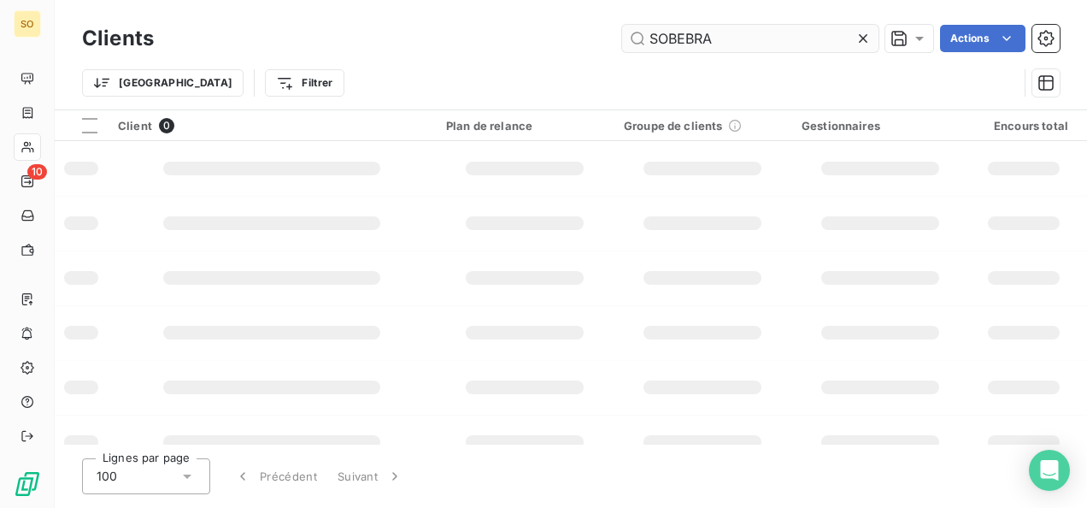
click at [653, 45] on input "SOBEBRA" at bounding box center [750, 38] width 256 height 27
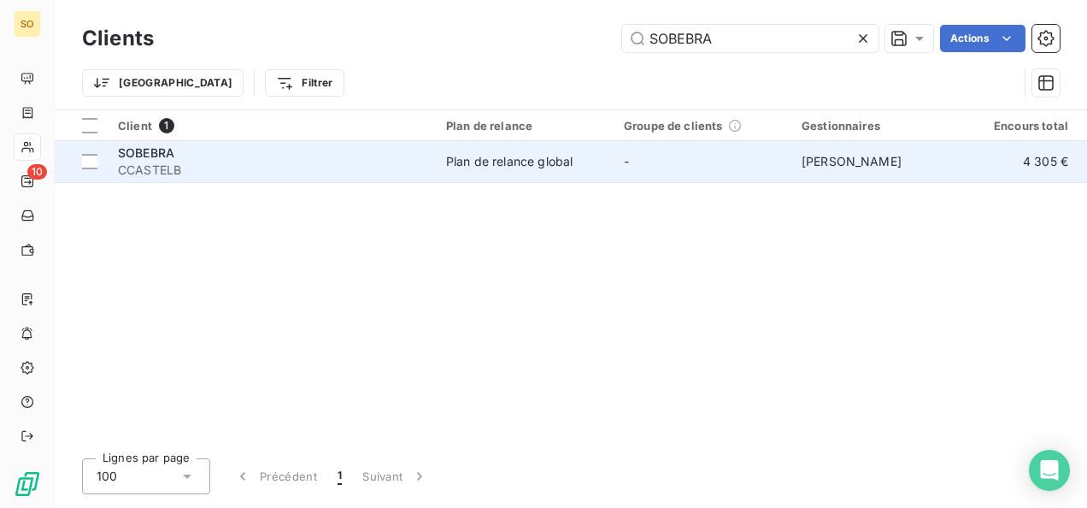
type input "SOBEBRA"
click at [185, 154] on div "SOBEBRA" at bounding box center [272, 152] width 308 height 17
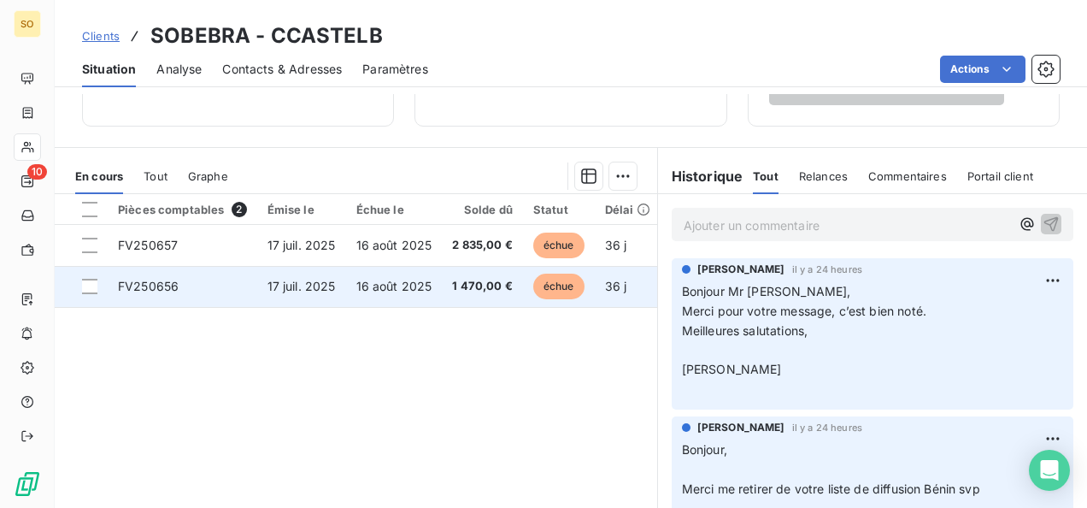
scroll to position [407, 0]
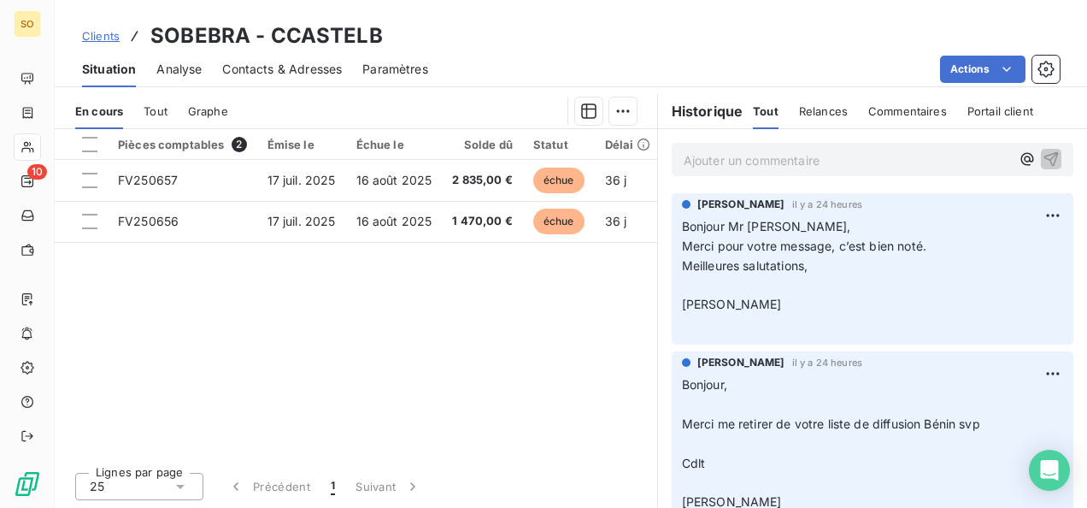
click at [699, 151] on p "Ajouter un commentaire ﻿" at bounding box center [847, 160] width 326 height 21
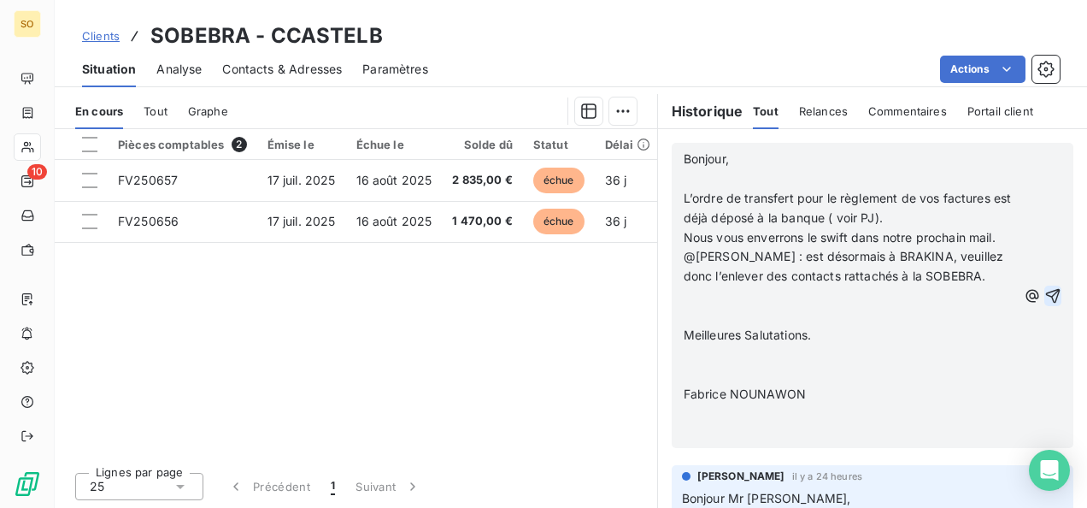
click at [1044, 304] on icon "button" at bounding box center [1052, 295] width 17 height 17
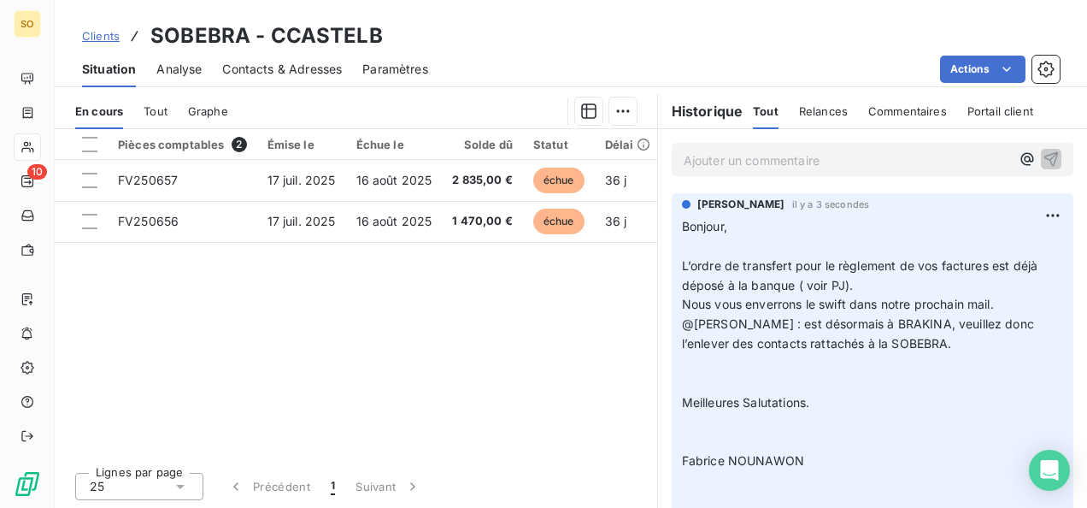
click at [319, 75] on span "Contacts & Adresses" at bounding box center [282, 69] width 120 height 17
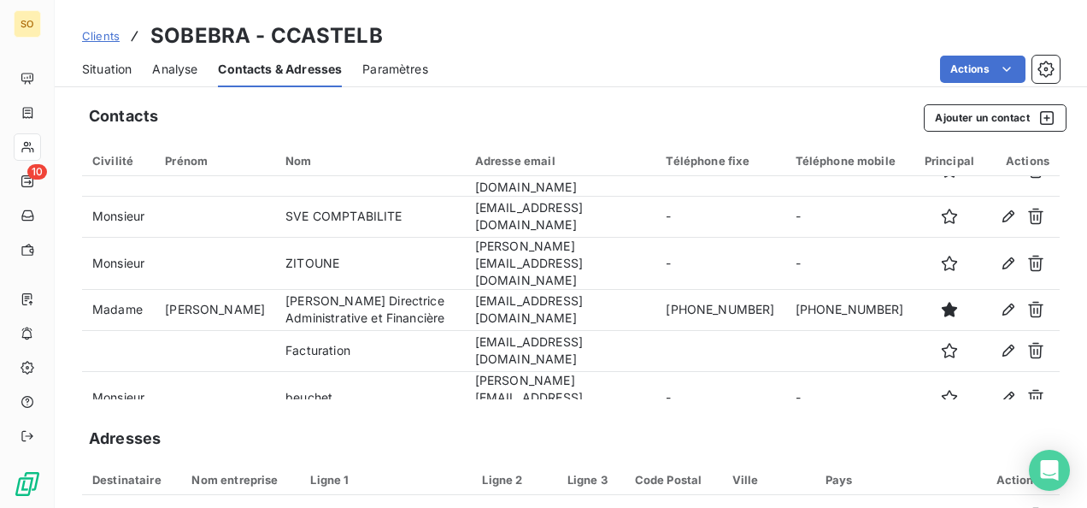
scroll to position [116, 0]
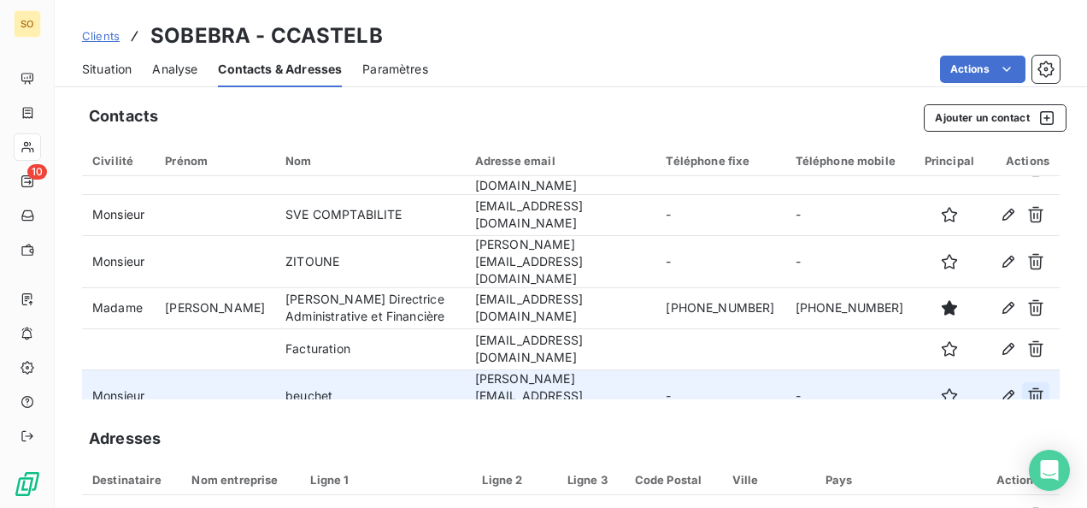
click at [1027, 387] on icon "button" at bounding box center [1035, 395] width 17 height 17
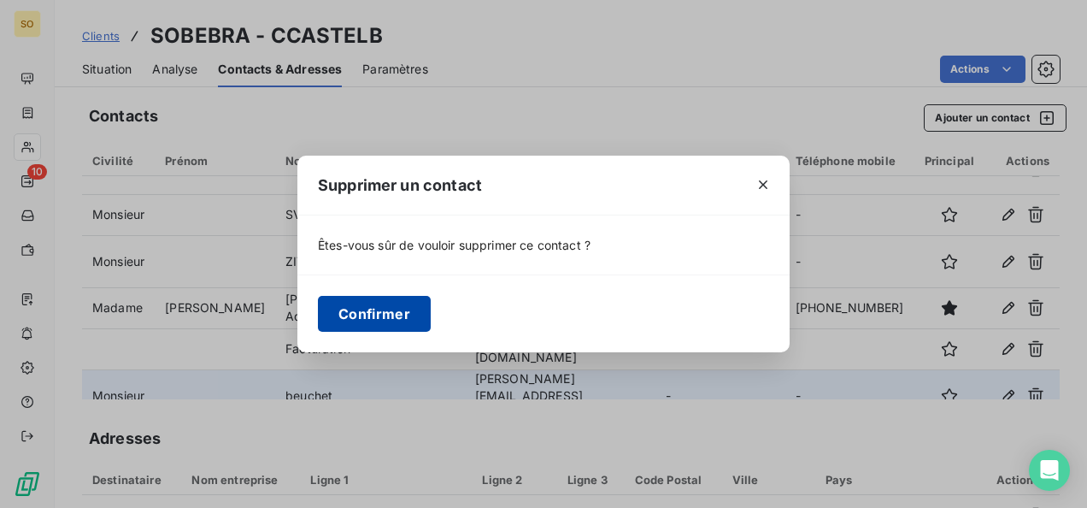
click at [377, 311] on button "Confirmer" at bounding box center [374, 314] width 113 height 36
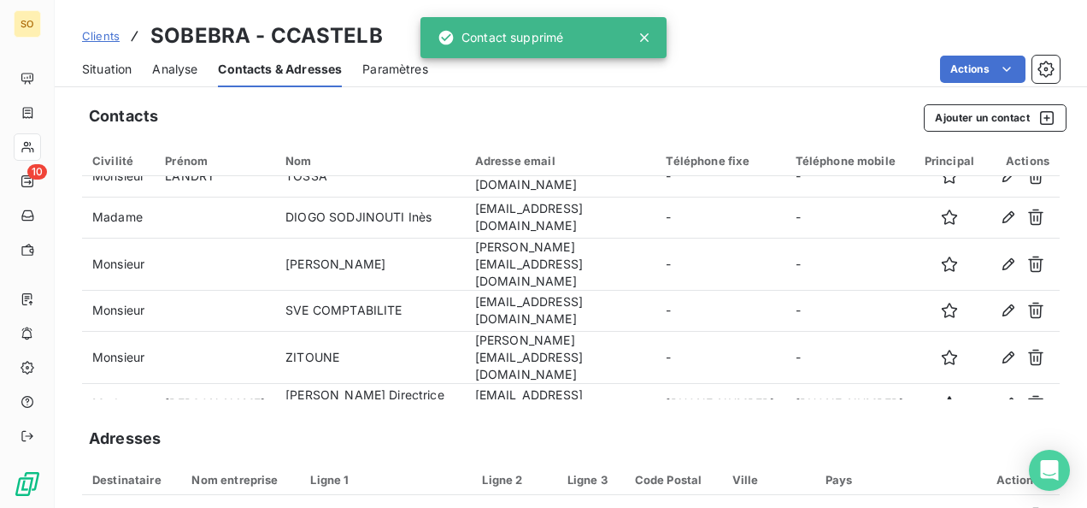
scroll to position [0, 0]
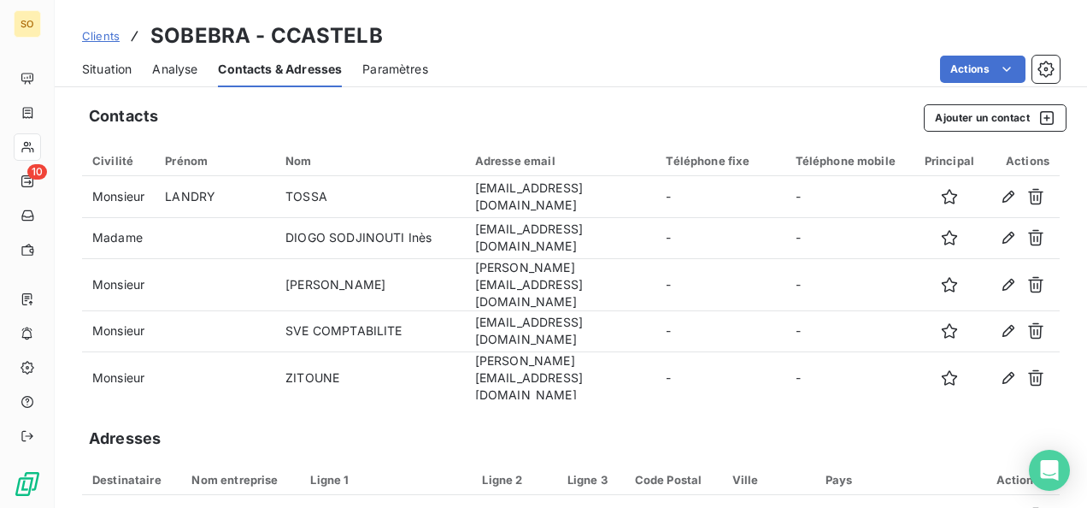
click at [103, 68] on span "Situation" at bounding box center [107, 69] width 50 height 17
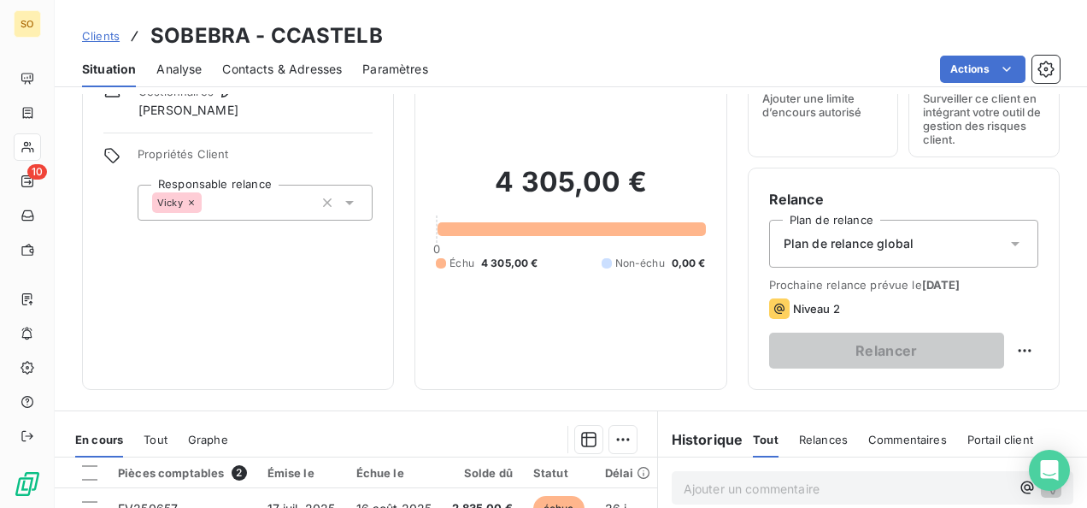
scroll to position [171, 0]
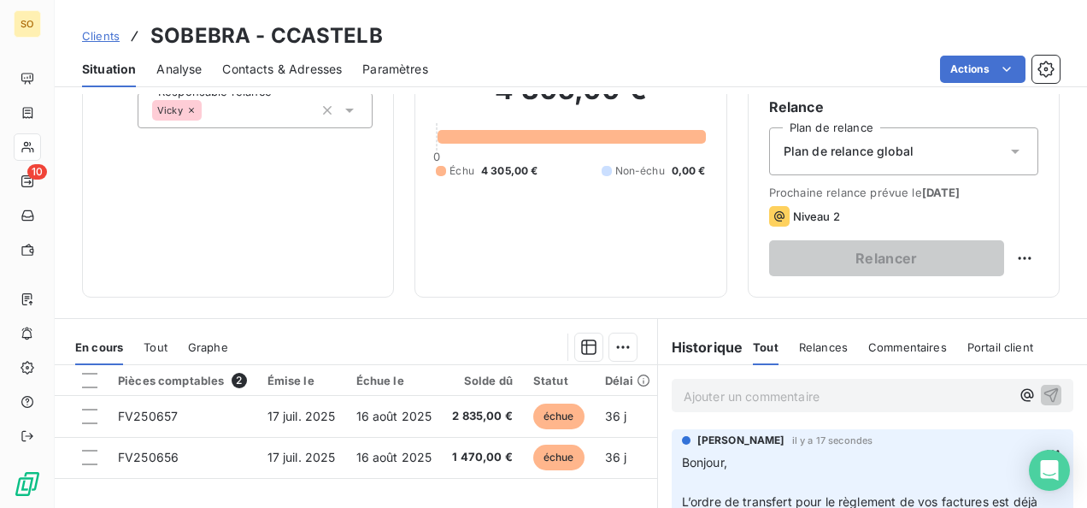
click at [710, 396] on p "Ajouter un commentaire ﻿" at bounding box center [847, 395] width 326 height 21
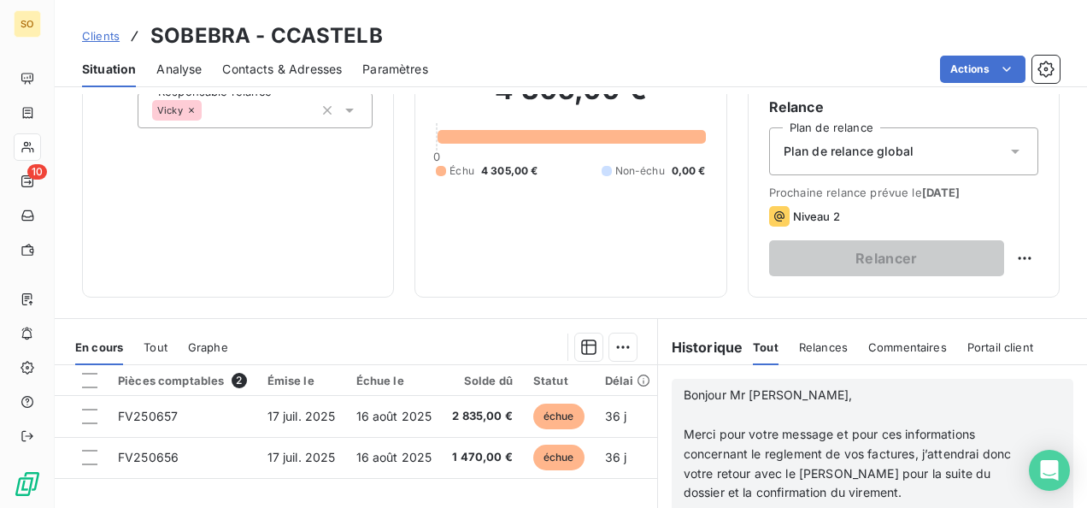
scroll to position [342, 0]
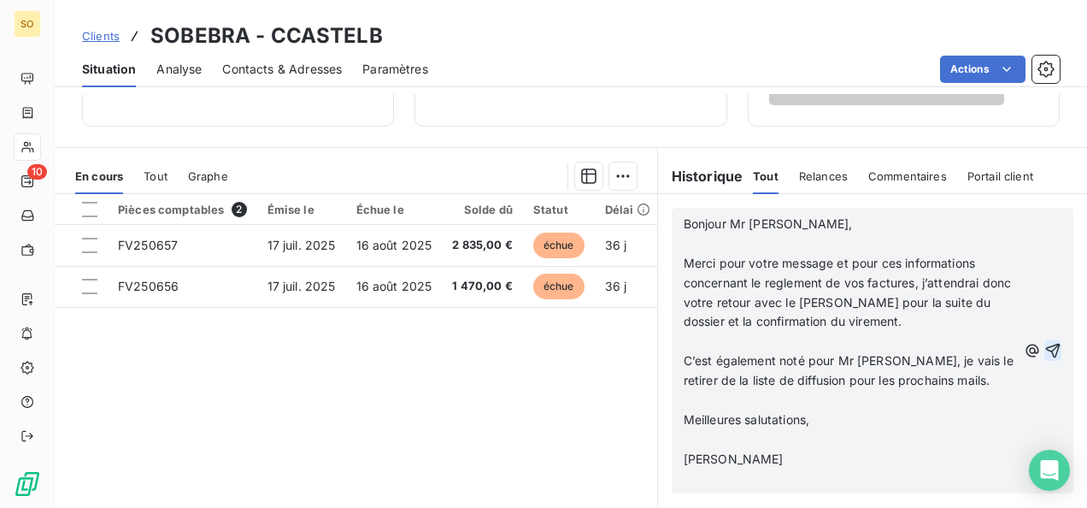
click at [1044, 346] on icon "button" at bounding box center [1052, 350] width 17 height 17
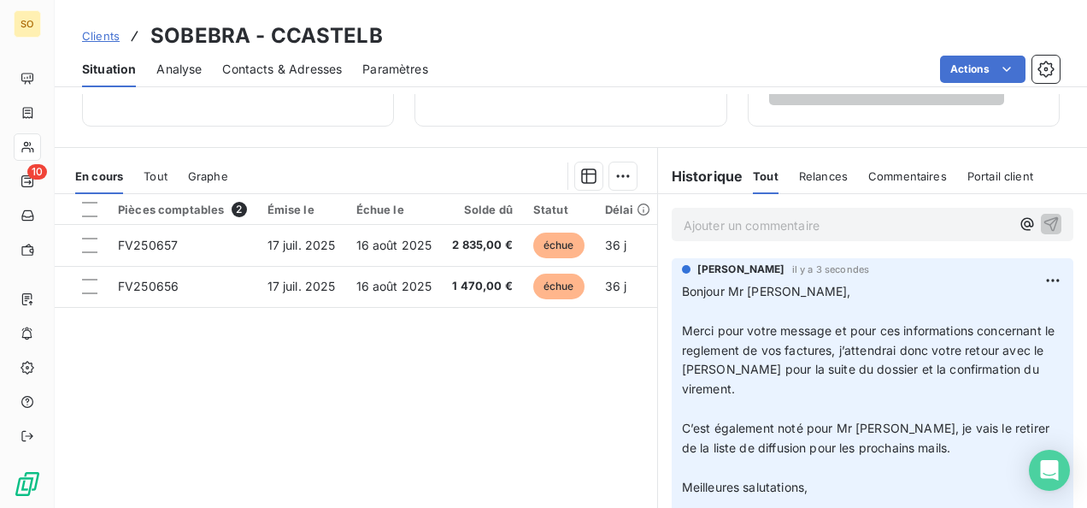
click at [109, 33] on span "Clients" at bounding box center [101, 36] width 38 height 14
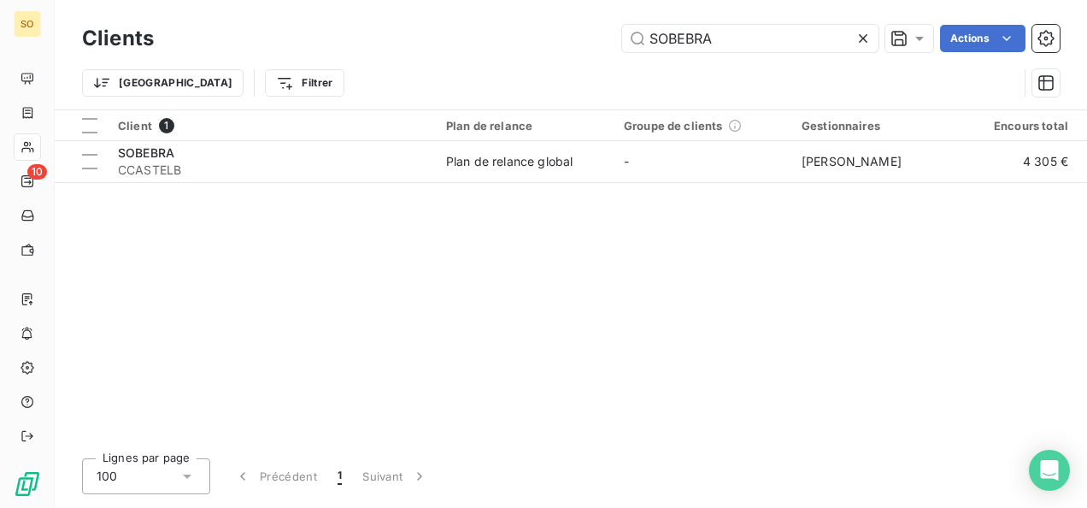
drag, startPoint x: 717, startPoint y: 32, endPoint x: 565, endPoint y: 9, distance: 154.0
click at [565, 9] on div "Clients SOBEBRA Actions Trier Filtrer" at bounding box center [571, 54] width 1032 height 109
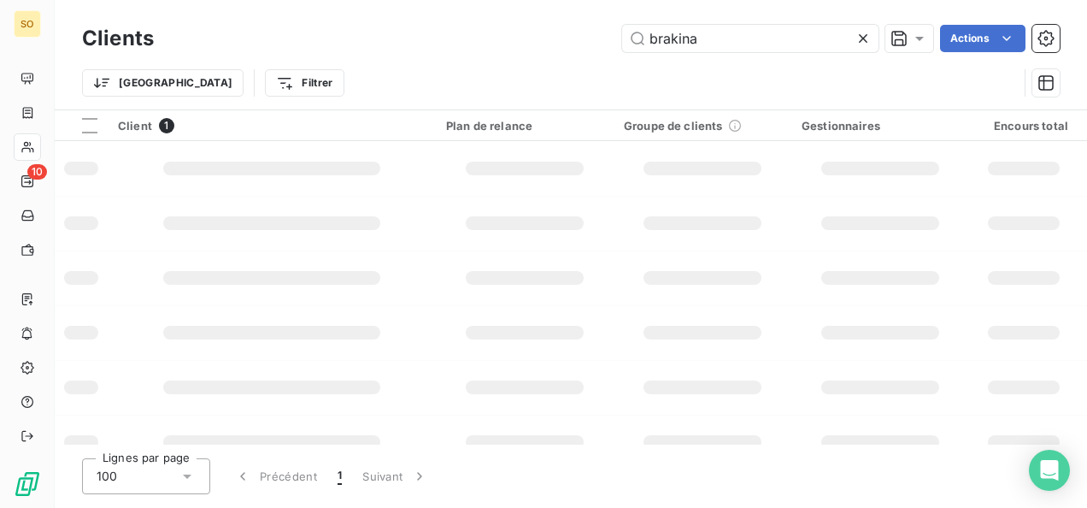
type input "brakina"
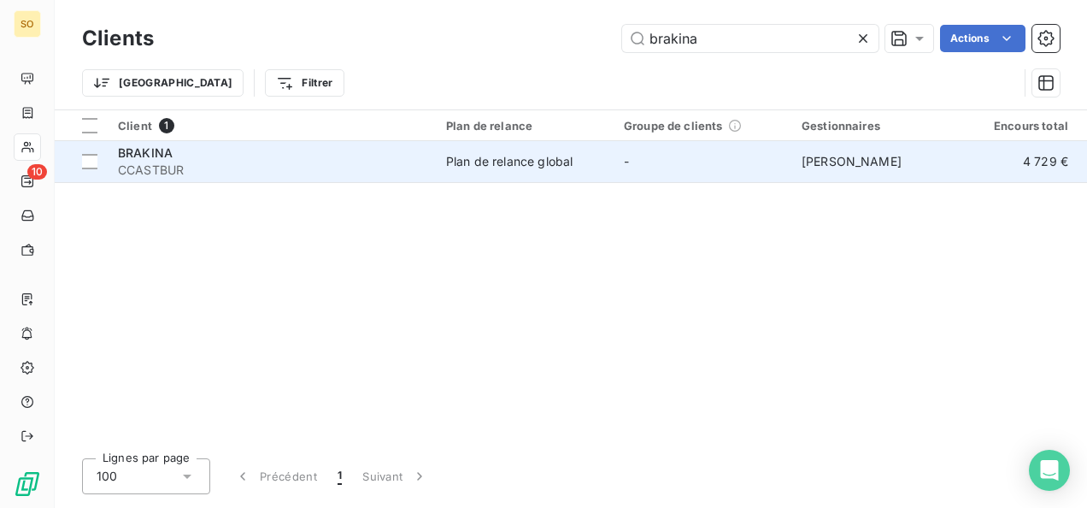
click at [186, 167] on span "CCASTBUR" at bounding box center [272, 169] width 308 height 17
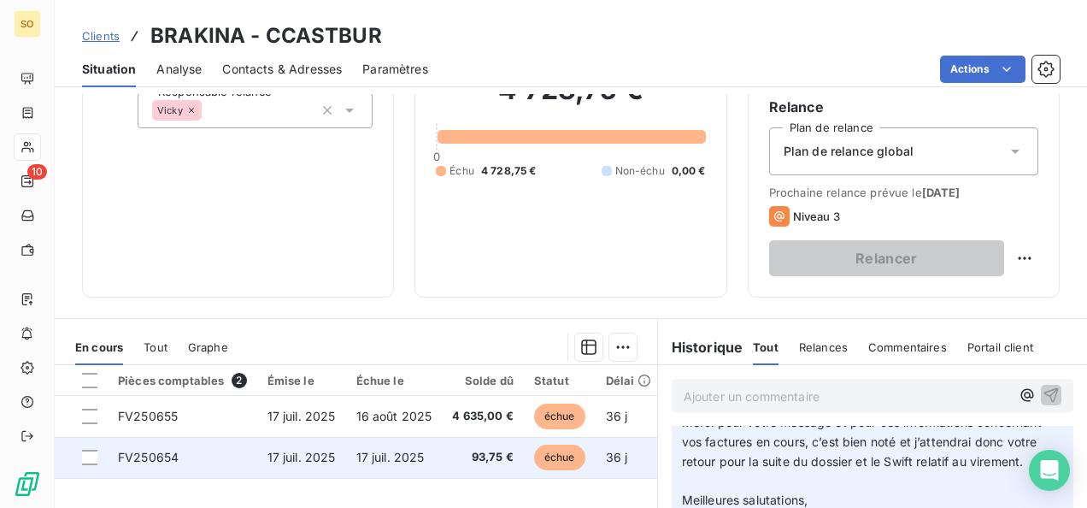
scroll to position [85, 0]
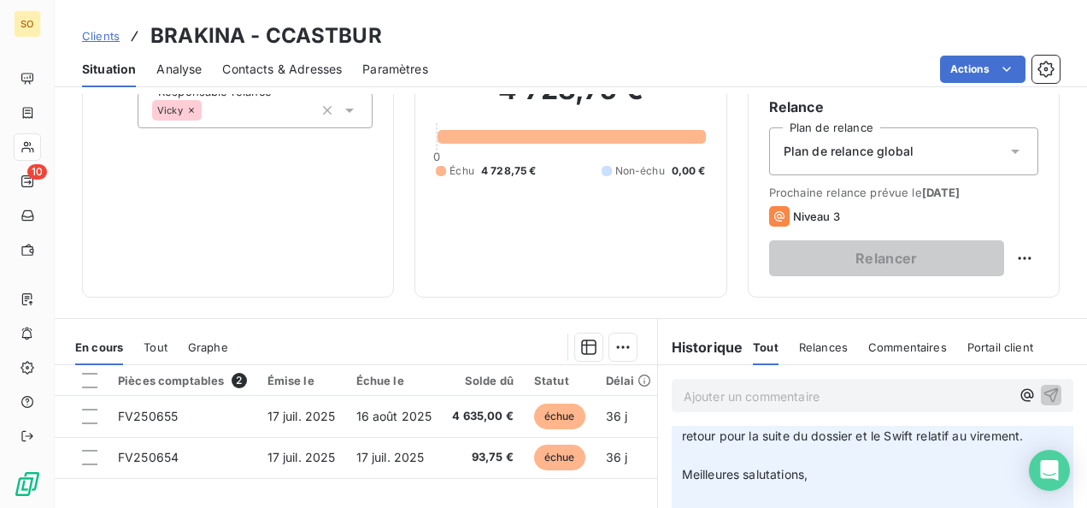
click at [114, 38] on span "Clients" at bounding box center [101, 36] width 38 height 14
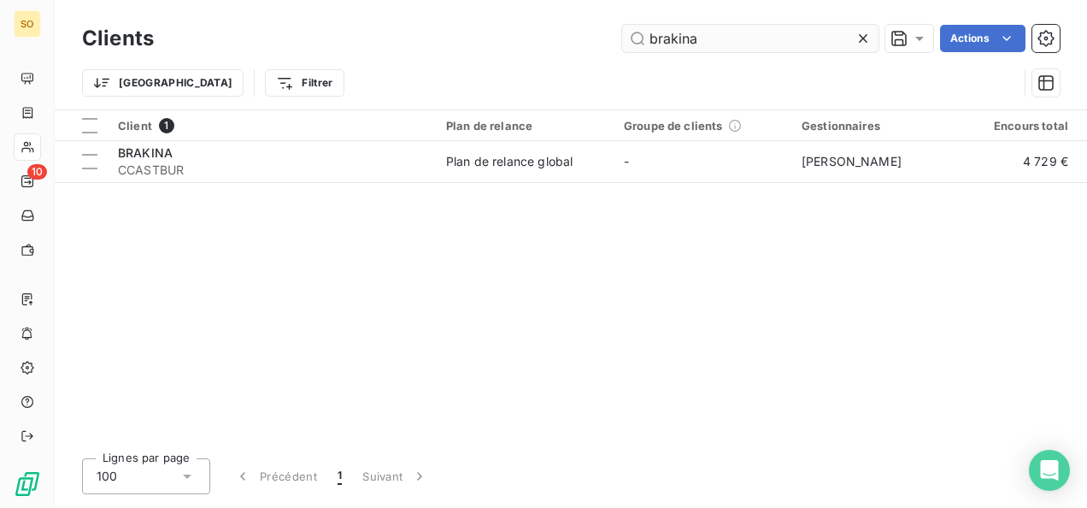
drag, startPoint x: 704, startPoint y: 46, endPoint x: 649, endPoint y: 44, distance: 54.7
click at [649, 44] on input "brakina" at bounding box center [750, 38] width 256 height 27
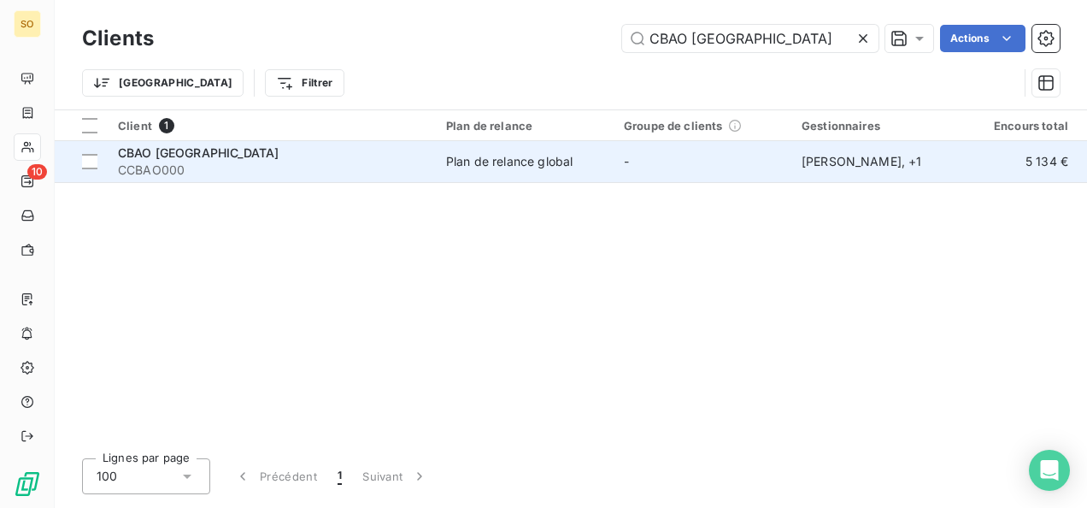
type input "CBAO [GEOGRAPHIC_DATA]"
click at [191, 175] on span "CCBAO000" at bounding box center [272, 169] width 308 height 17
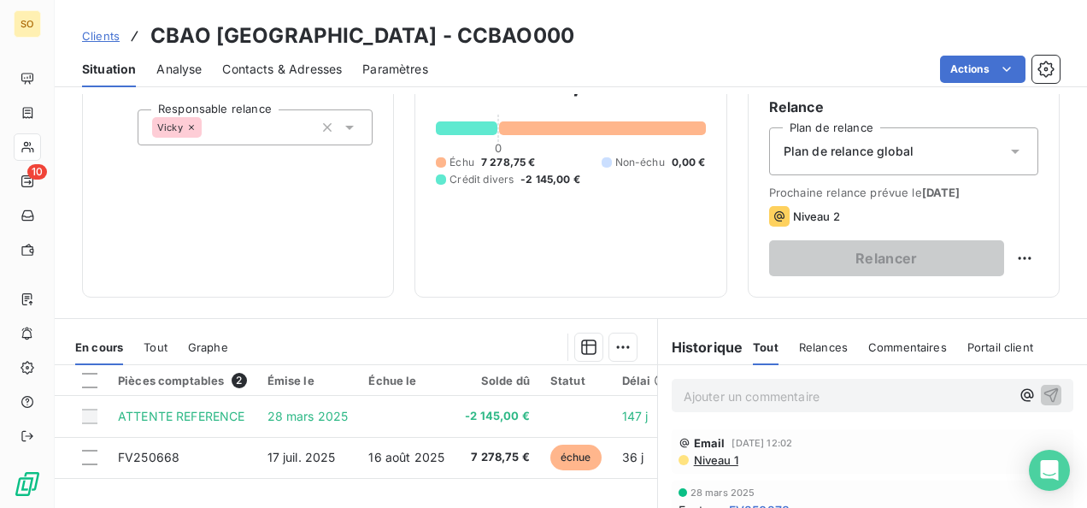
scroll to position [342, 0]
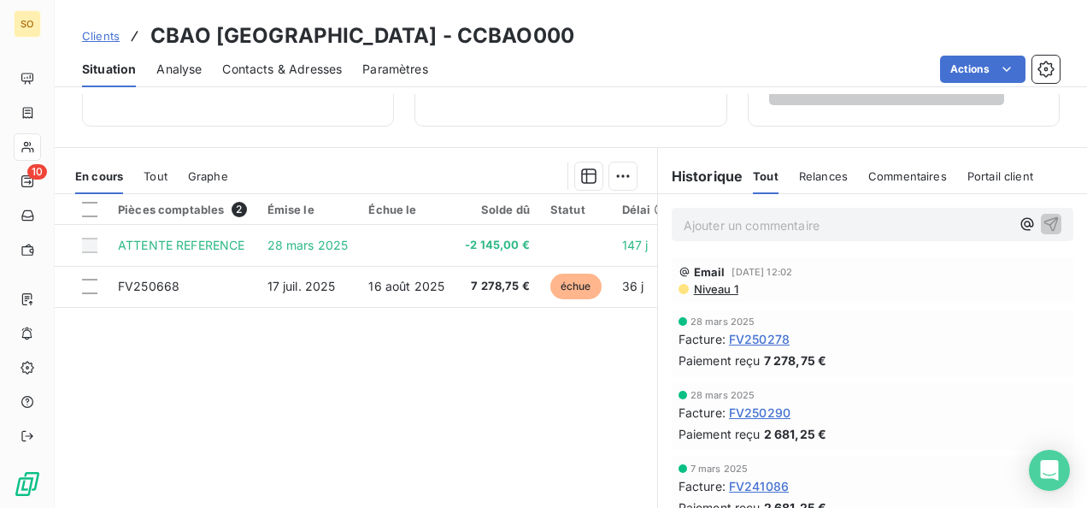
click at [699, 223] on p "Ajouter un commentaire ﻿" at bounding box center [847, 224] width 326 height 21
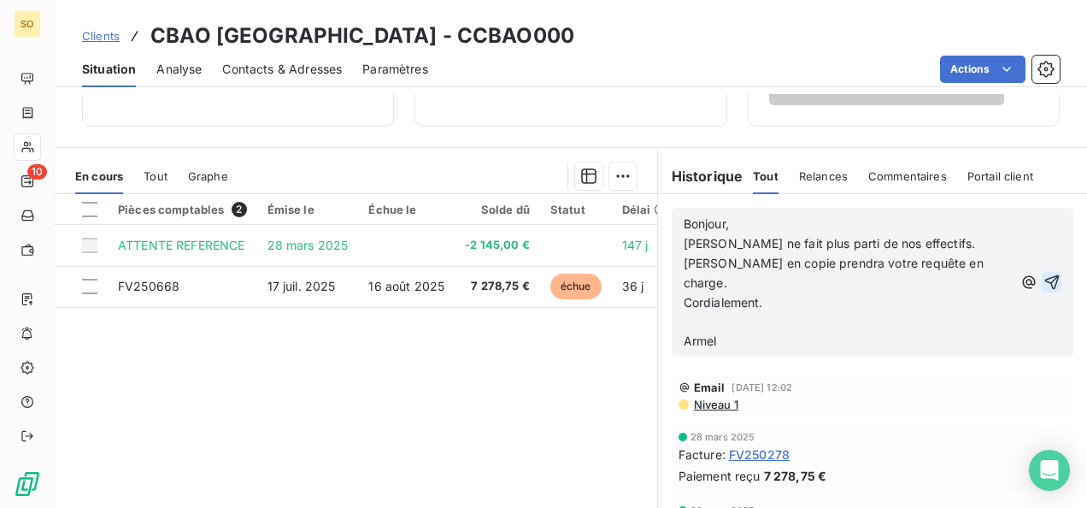
click at [1043, 277] on icon "button" at bounding box center [1051, 281] width 17 height 17
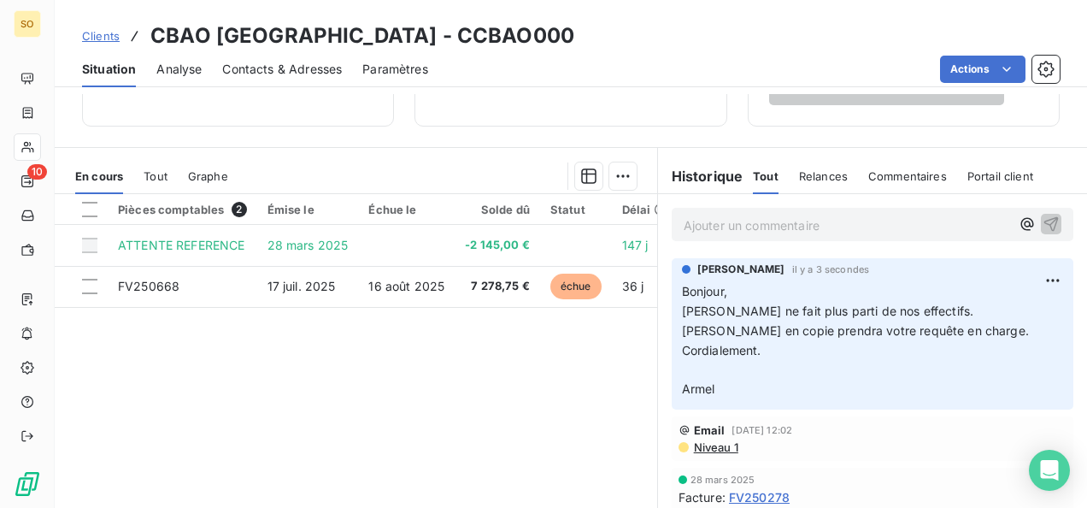
click at [719, 225] on p "Ajouter un commentaire ﻿" at bounding box center [847, 224] width 326 height 21
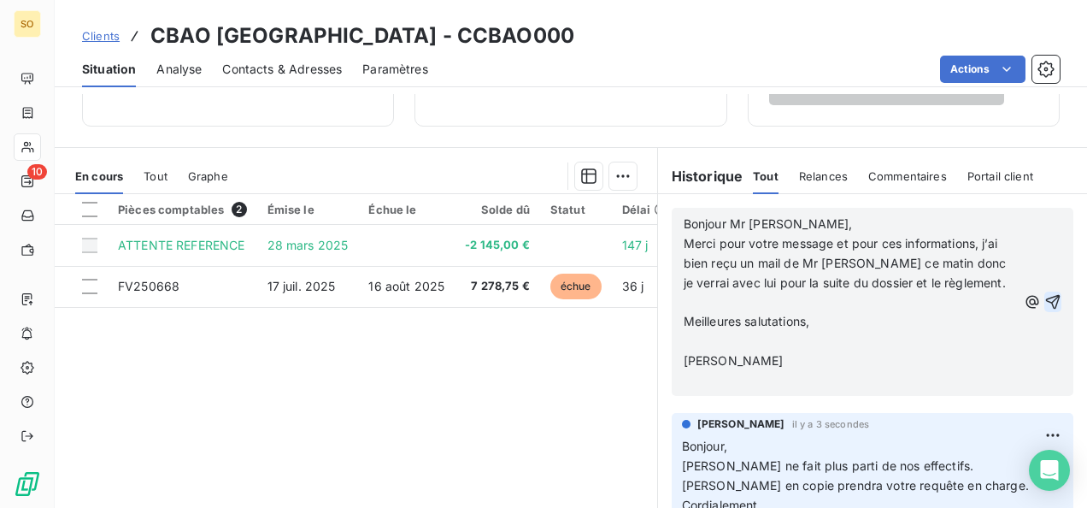
click at [1046, 307] on icon "button" at bounding box center [1053, 302] width 15 height 15
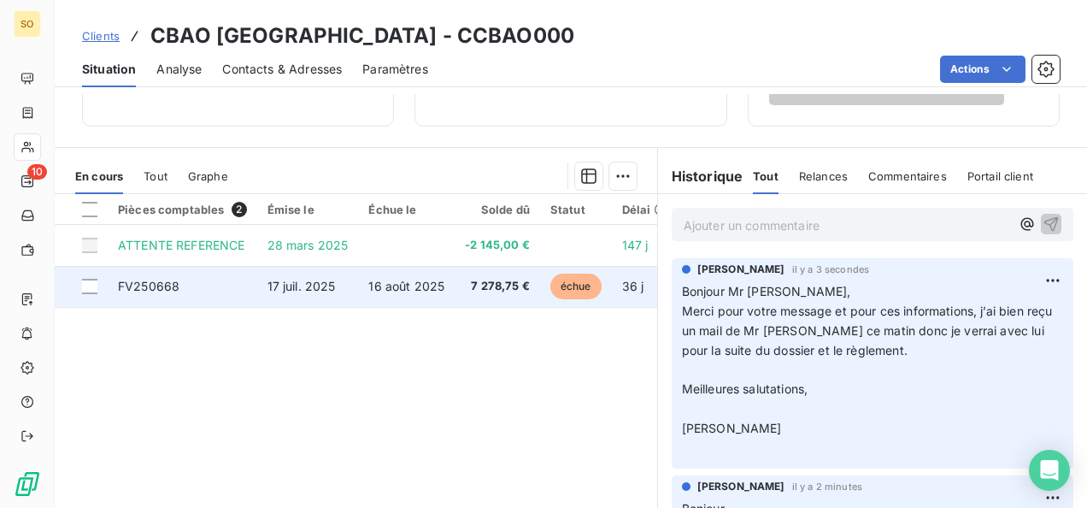
click at [591, 294] on span "échue" at bounding box center [575, 286] width 51 height 26
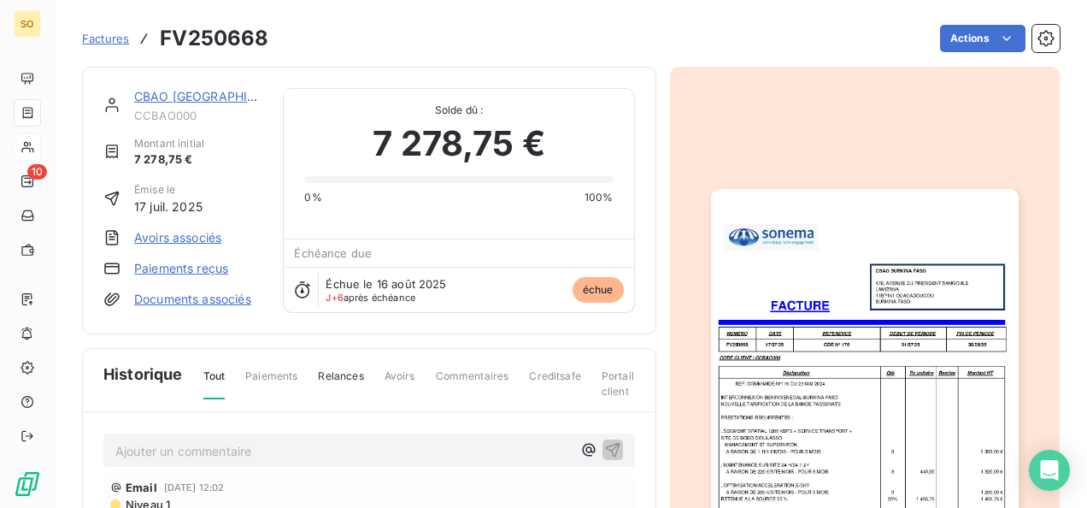
click at [839, 229] on img "button" at bounding box center [865, 406] width 308 height 435
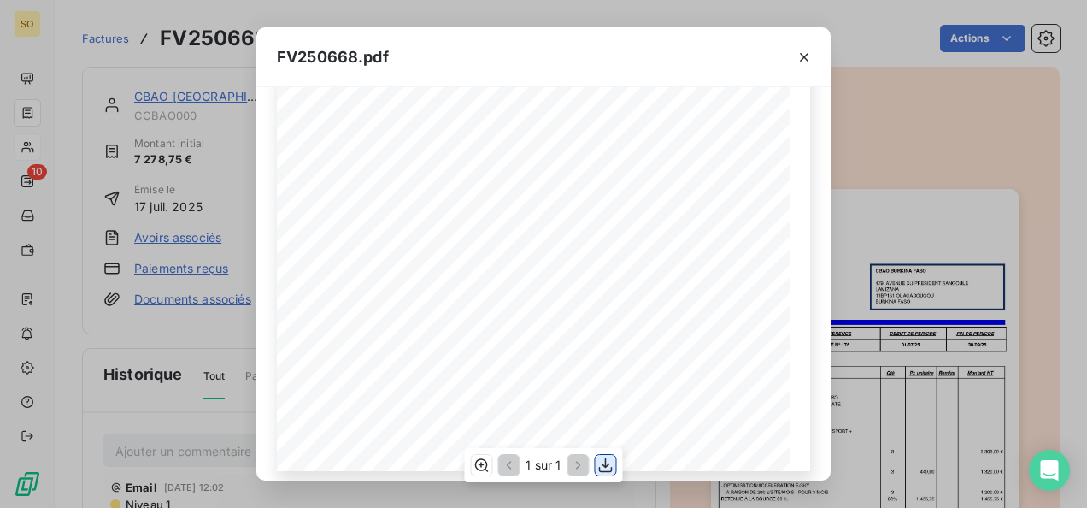
scroll to position [372, 0]
click at [599, 465] on icon "button" at bounding box center [605, 464] width 17 height 17
click at [814, 68] on button "button" at bounding box center [803, 57] width 27 height 27
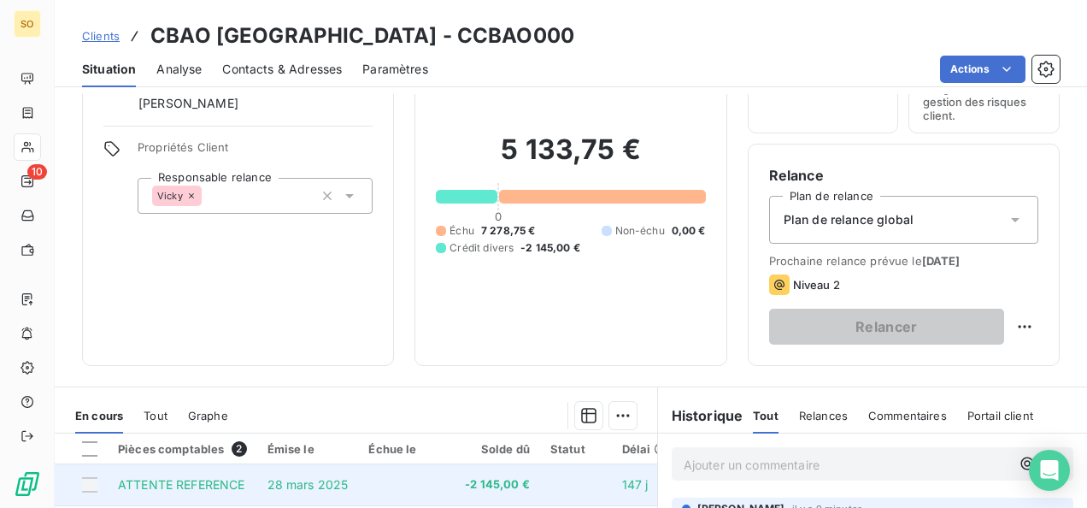
scroll to position [256, 0]
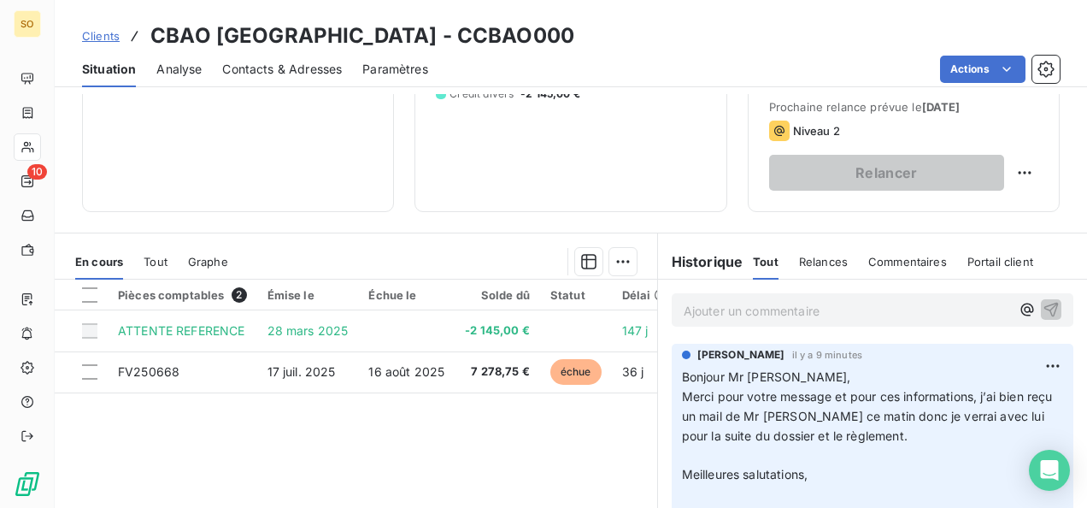
click at [706, 294] on div "Ajouter un commentaire ﻿" at bounding box center [873, 309] width 402 height 33
click at [707, 301] on p "Ajouter un commentaire ﻿" at bounding box center [847, 310] width 326 height 21
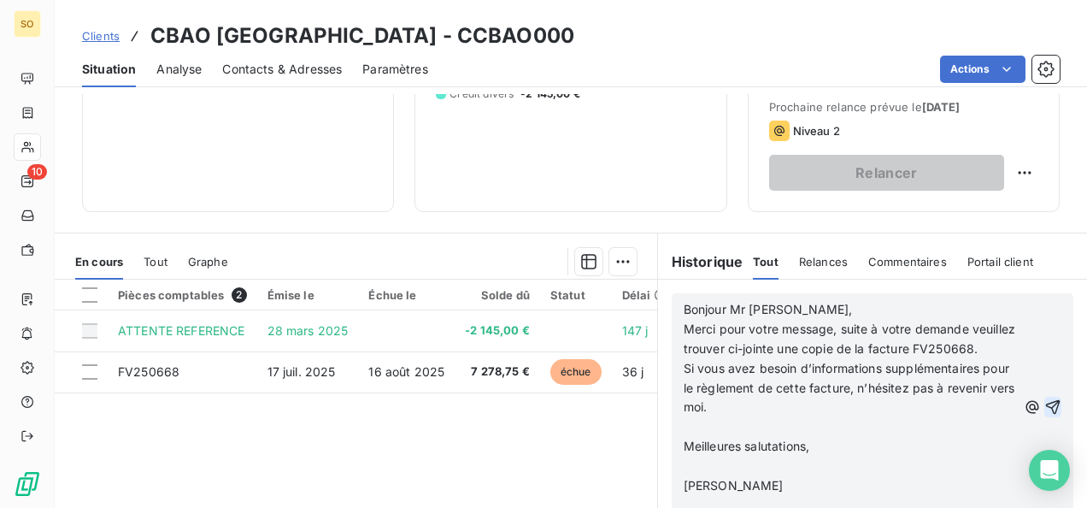
click at [1044, 407] on icon "button" at bounding box center [1052, 406] width 17 height 17
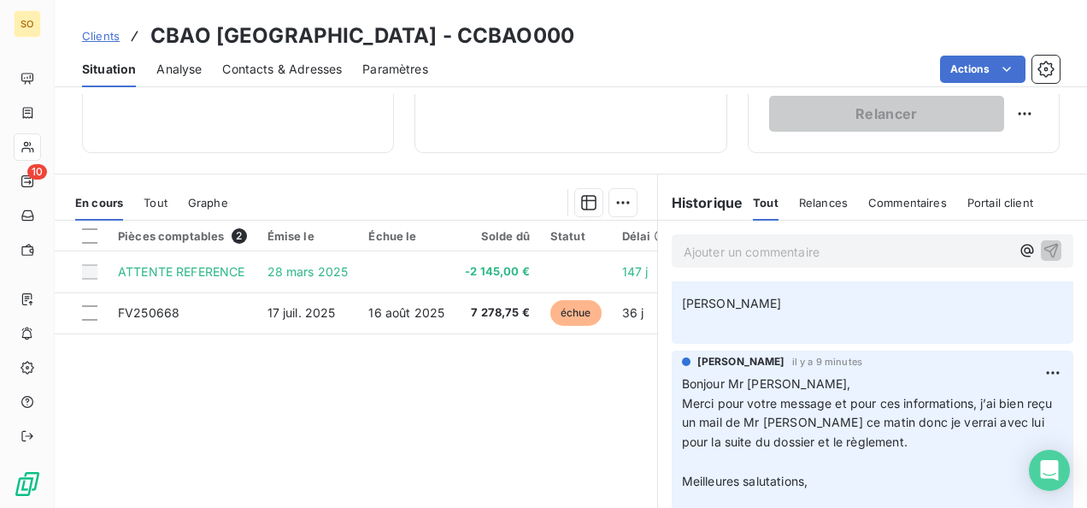
scroll to position [342, 0]
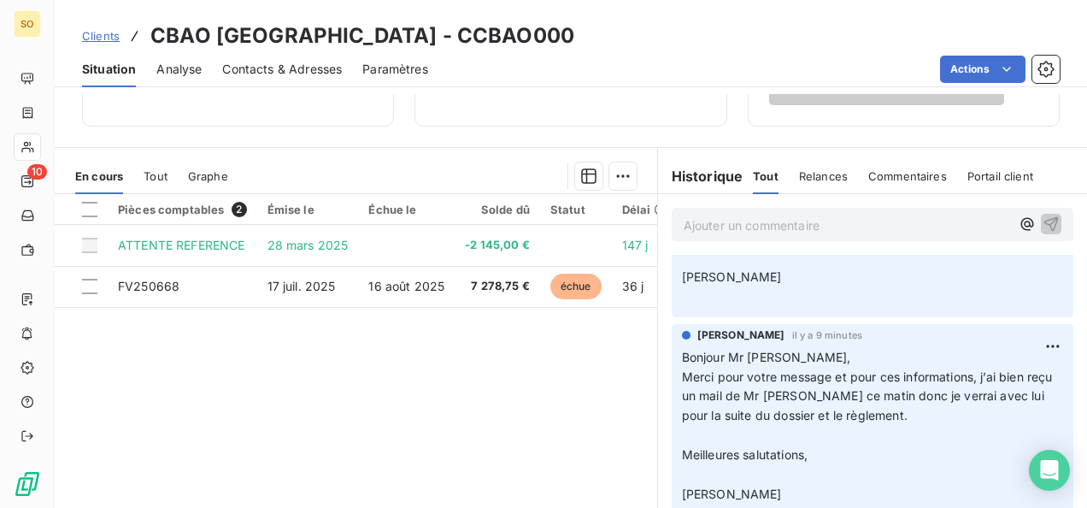
click at [109, 36] on span "Clients" at bounding box center [101, 36] width 38 height 14
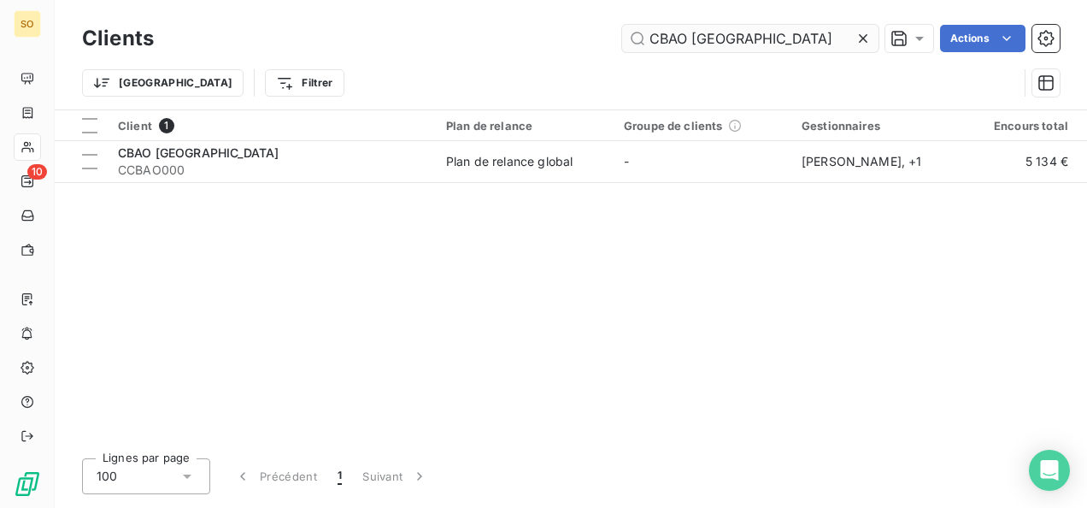
drag, startPoint x: 825, startPoint y: 43, endPoint x: 655, endPoint y: 44, distance: 170.9
click at [655, 44] on input "CBAO [GEOGRAPHIC_DATA]" at bounding box center [750, 38] width 256 height 27
type input "C"
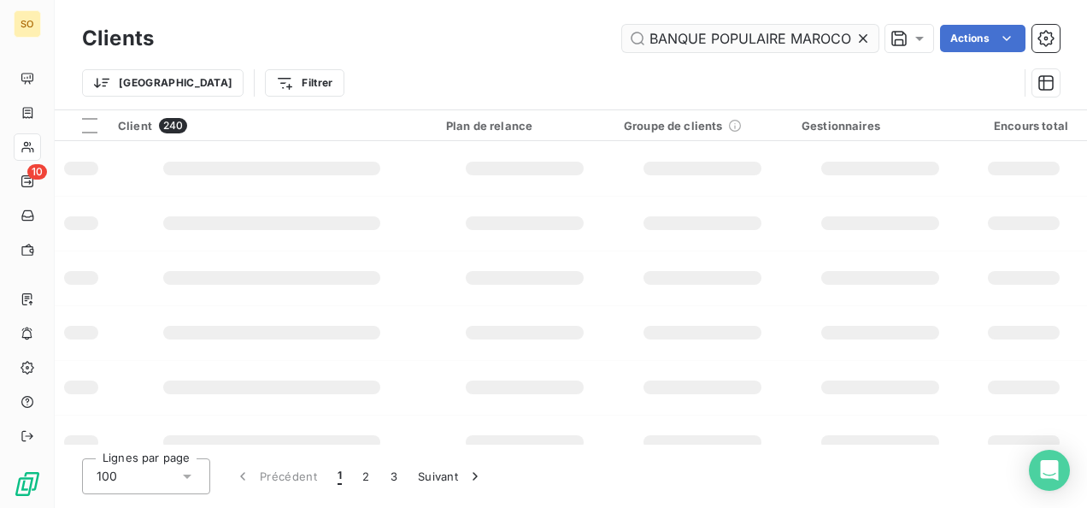
scroll to position [0, 103]
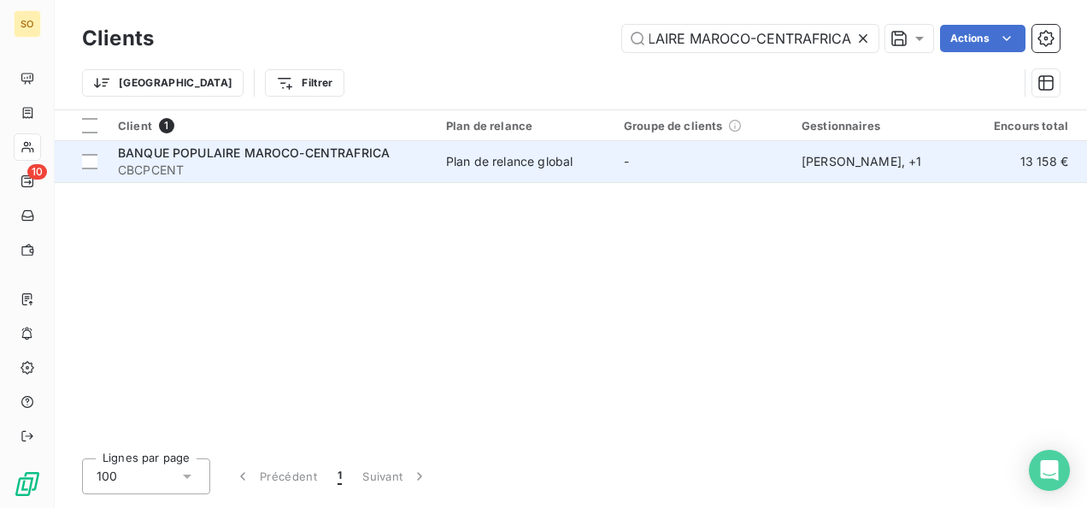
type input "BANQUE POPULAIRE MAROCO-CENTRAFRICA"
click at [191, 168] on span "CBCPCENT" at bounding box center [272, 169] width 308 height 17
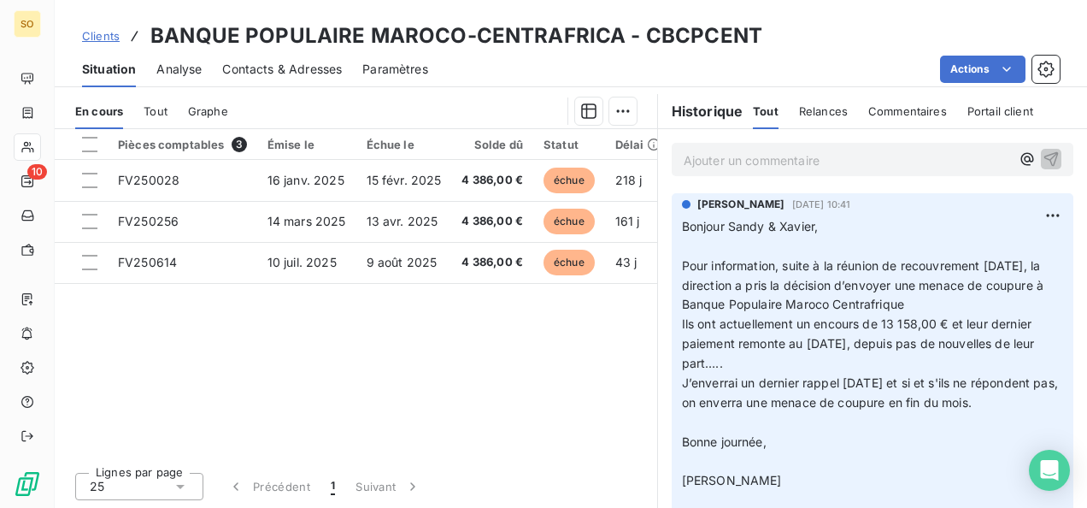
scroll to position [150, 0]
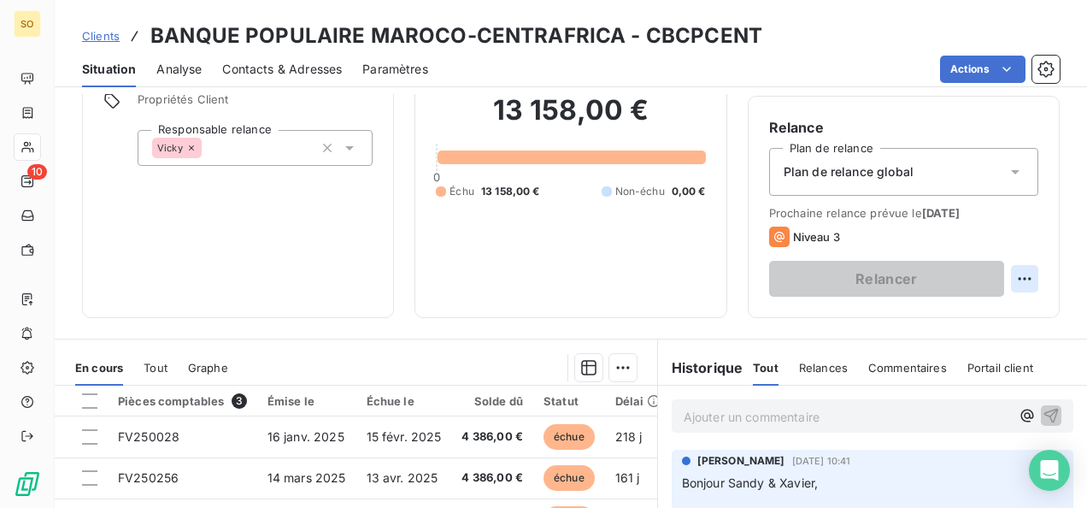
click at [1018, 273] on html "SO 10 Clients BANQUE POPULAIRE MAROCO-CENTRAFRICA - CBCPCENT Situation Analyse …" at bounding box center [543, 254] width 1087 height 508
click at [921, 318] on div "Replanifier cette action" at bounding box center [941, 315] width 153 height 27
select select "7"
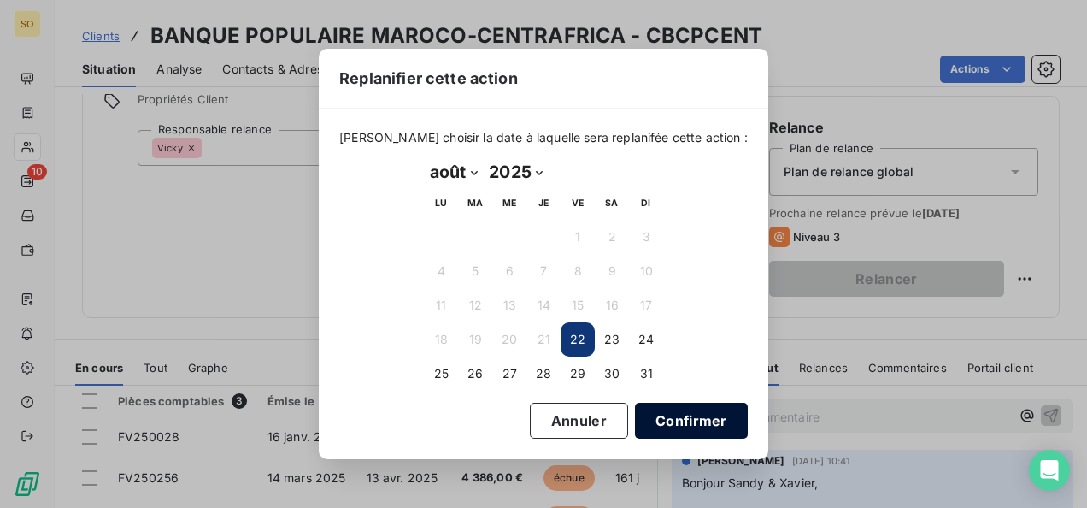
click at [680, 414] on button "Confirmer" at bounding box center [691, 420] width 113 height 36
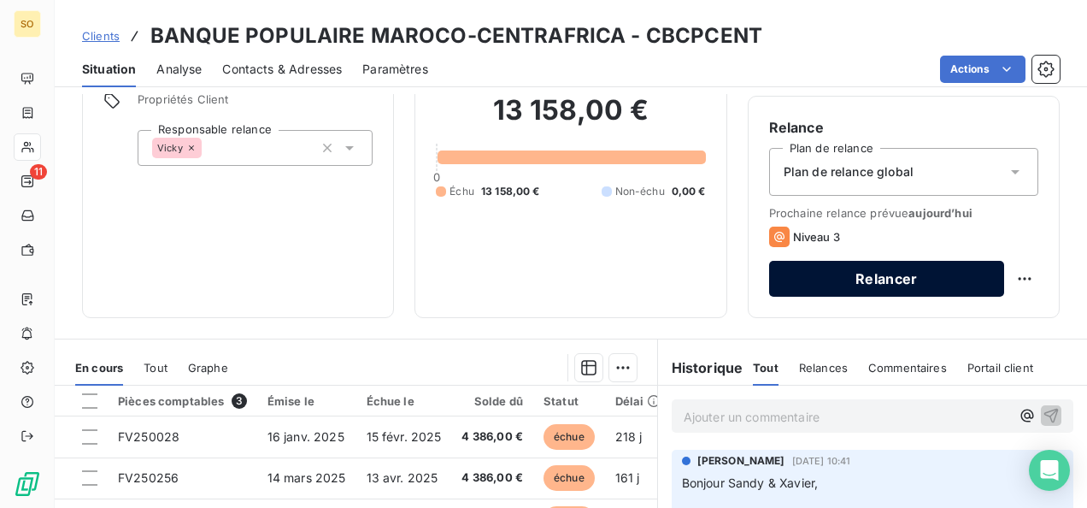
click at [813, 281] on button "Relancer" at bounding box center [886, 279] width 235 height 36
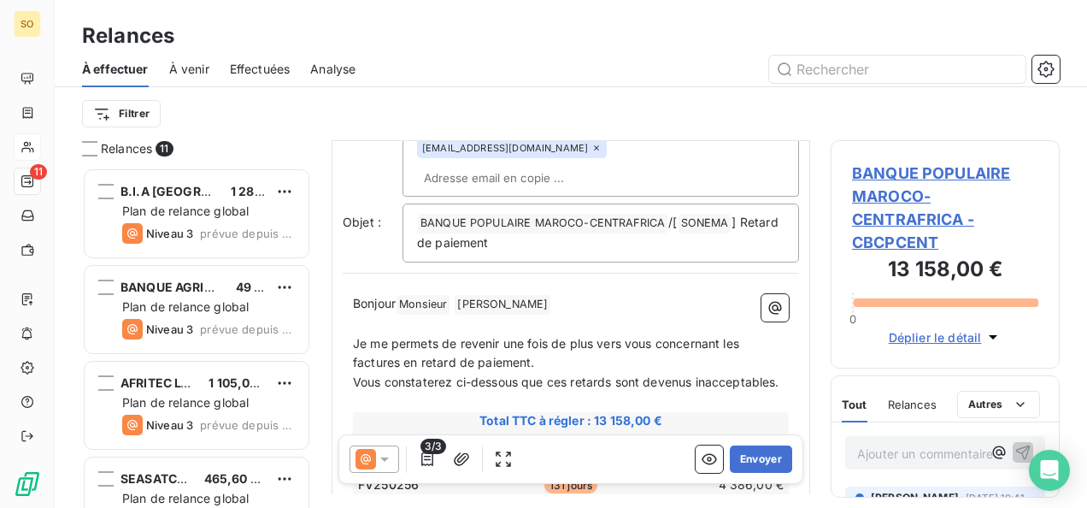
scroll to position [256, 0]
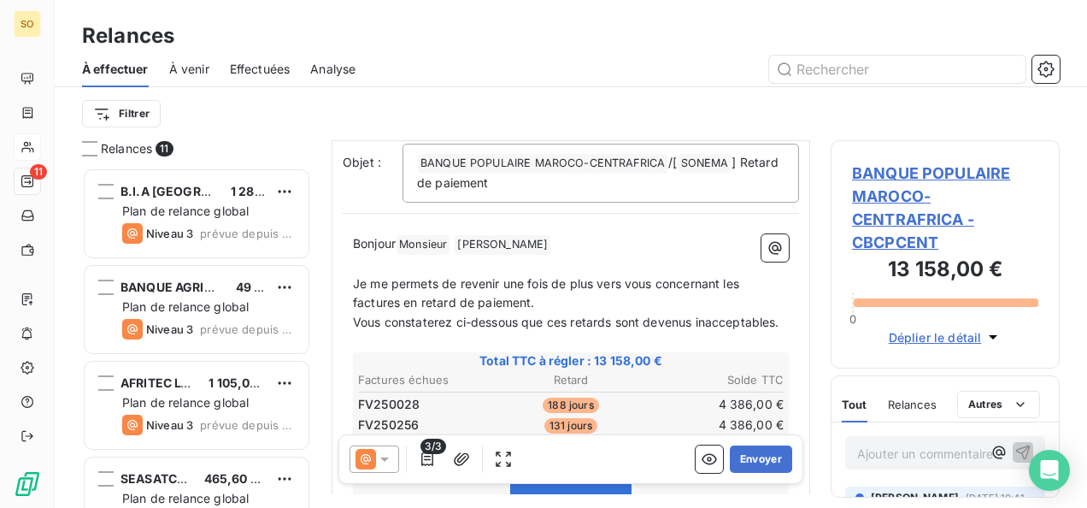
click at [384, 461] on icon at bounding box center [384, 459] width 9 height 4
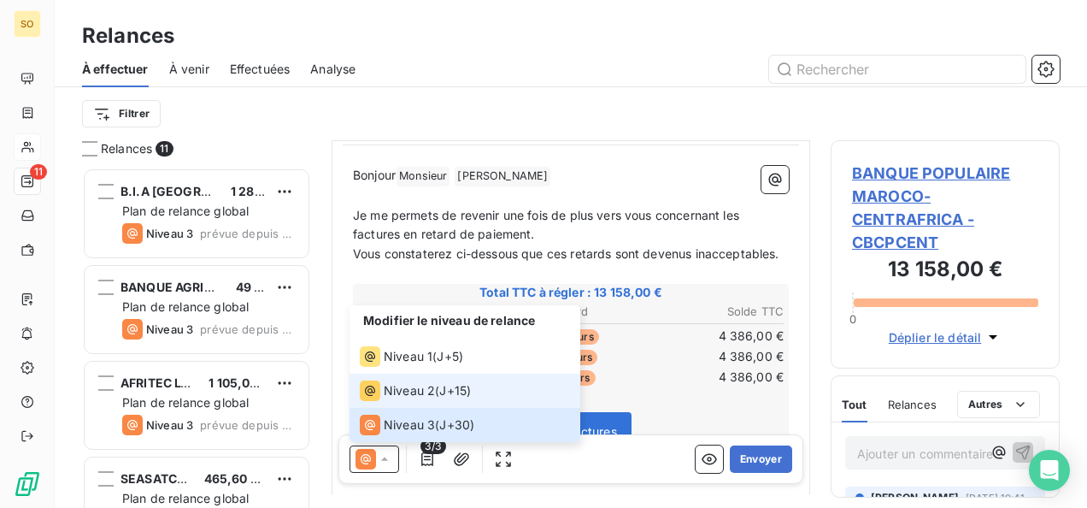
scroll to position [513, 0]
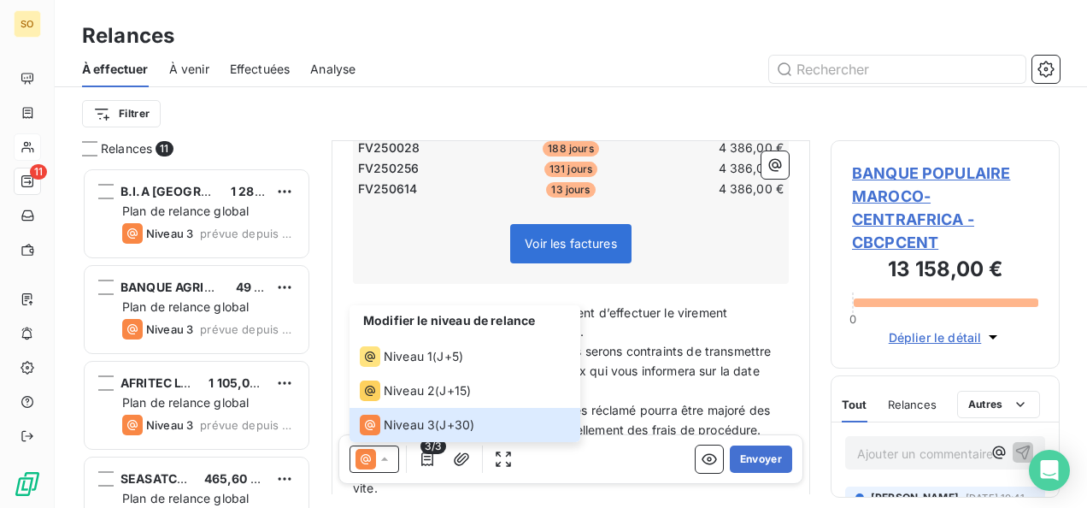
click at [737, 342] on p "En cas de non-paiement immédiat, nous serons contraints de transmettre votre do…" at bounding box center [571, 371] width 436 height 59
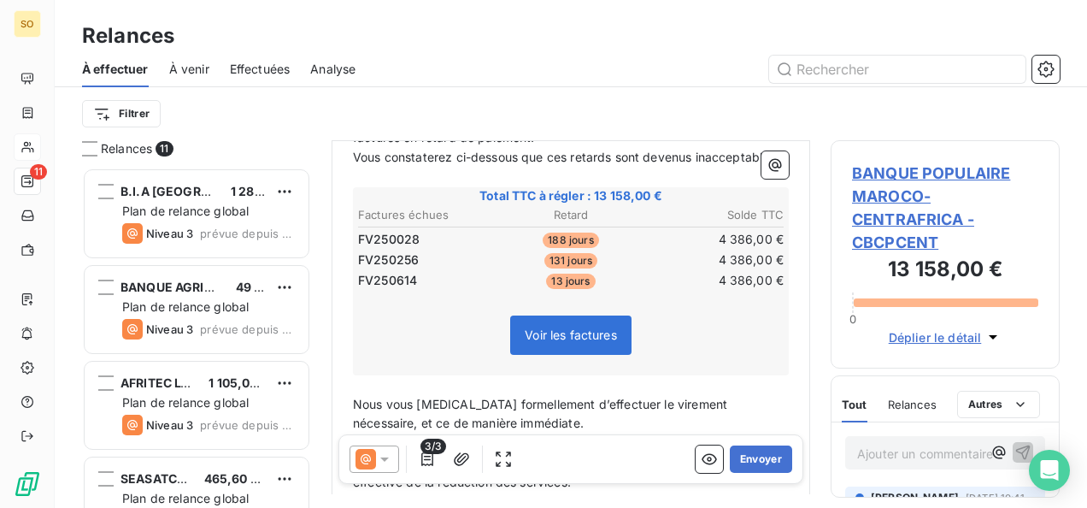
scroll to position [312, 0]
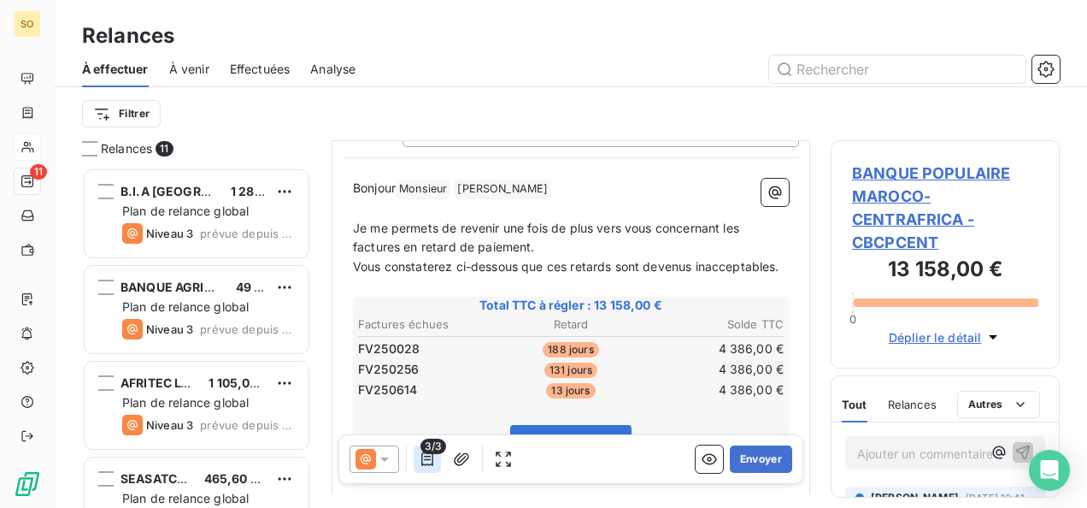
click at [435, 460] on button "button" at bounding box center [427, 458] width 27 height 27
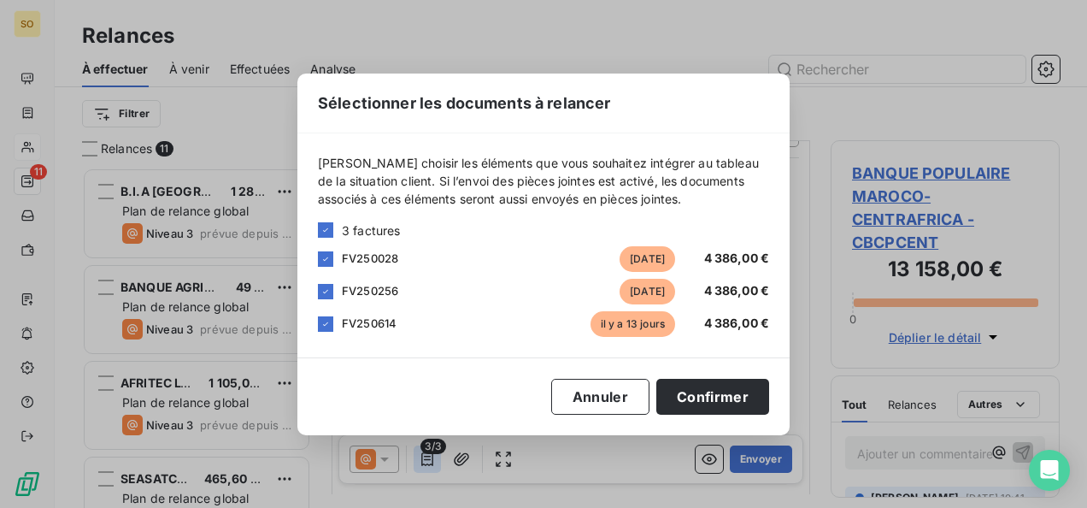
click at [435, 460] on div "Sélectionner les documents à relancer [PERSON_NAME] choisir les éléments que vo…" at bounding box center [543, 254] width 1087 height 508
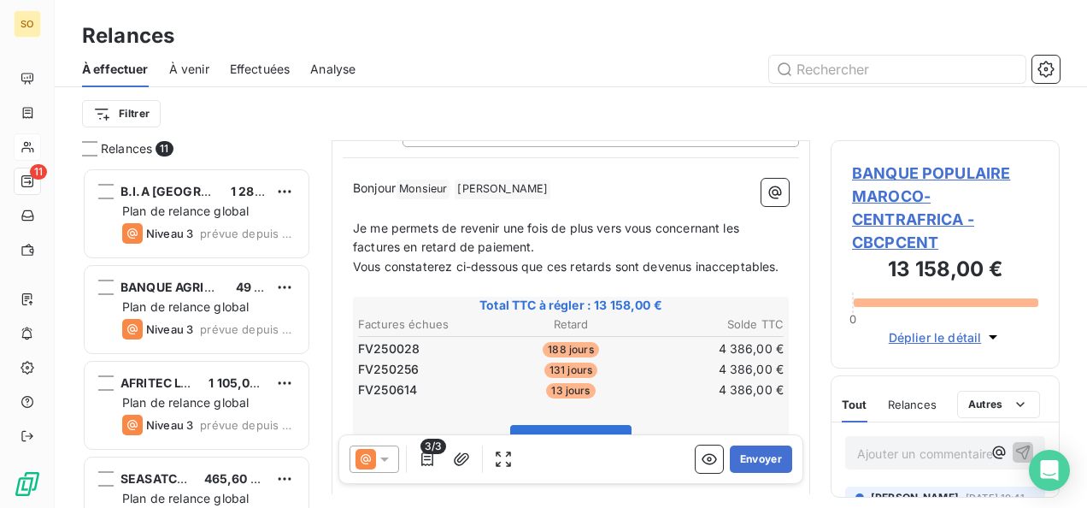
click at [915, 402] on span "Relances" at bounding box center [912, 404] width 49 height 14
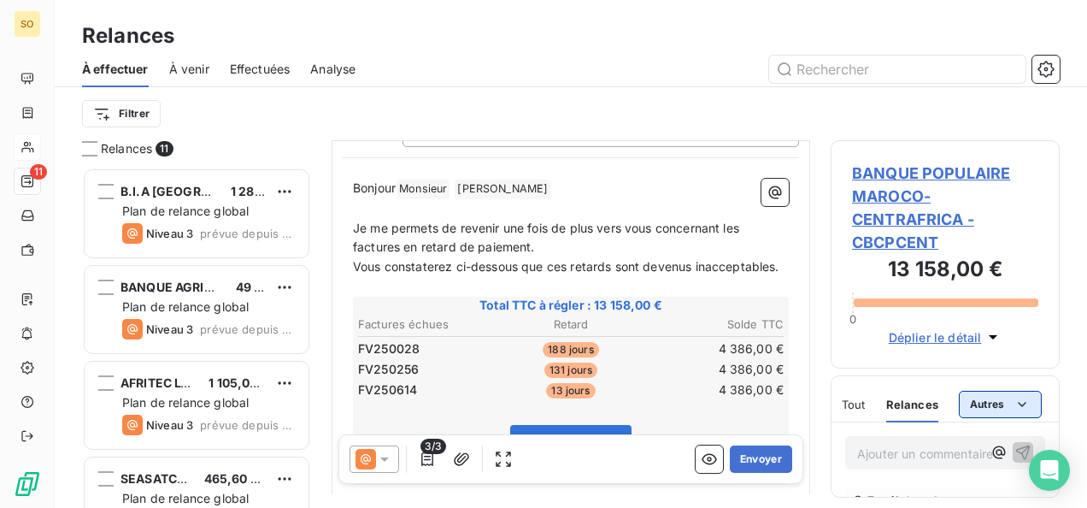
click at [988, 408] on html "SO 11 Relances À effectuer À venir Effectuées Analyse Filtrer Relances 11 B.I.A…" at bounding box center [543, 254] width 1087 height 508
click at [670, 255] on html "SO 11 Relances À effectuer À venir Effectuées Analyse Filtrer Relances 11 B.I.A…" at bounding box center [543, 254] width 1087 height 508
click at [184, 73] on span "À venir" at bounding box center [189, 69] width 40 height 17
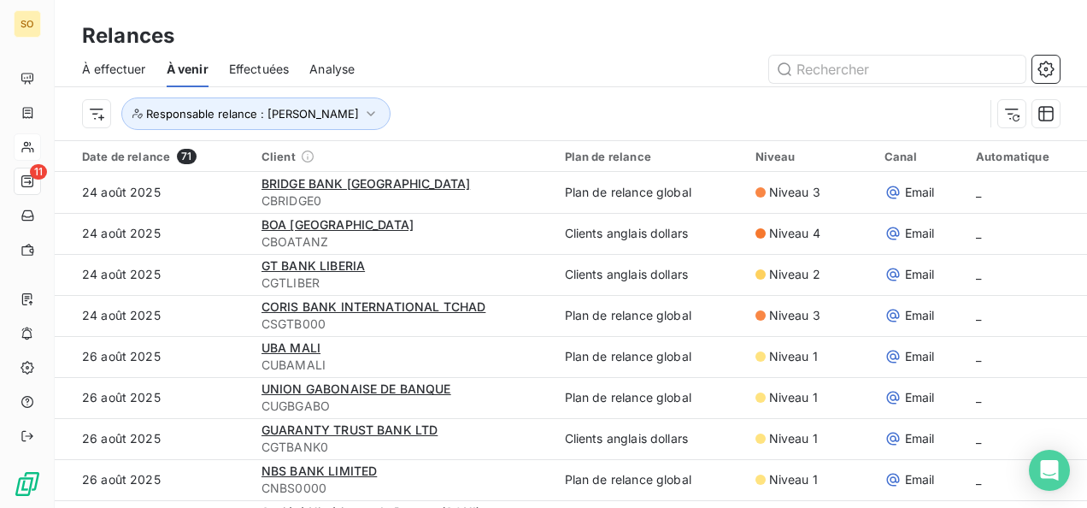
click at [121, 70] on span "À effectuer" at bounding box center [114, 69] width 64 height 17
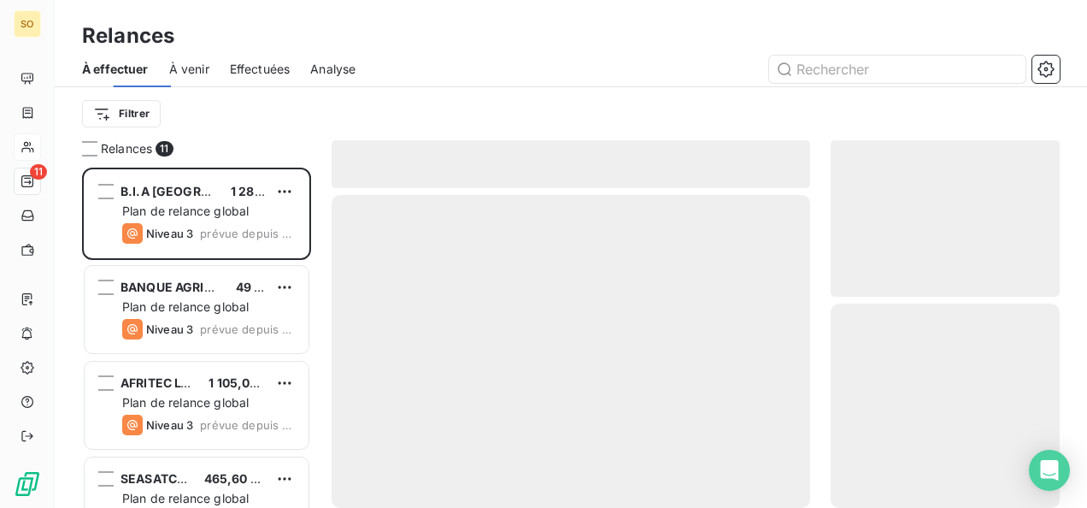
scroll to position [326, 215]
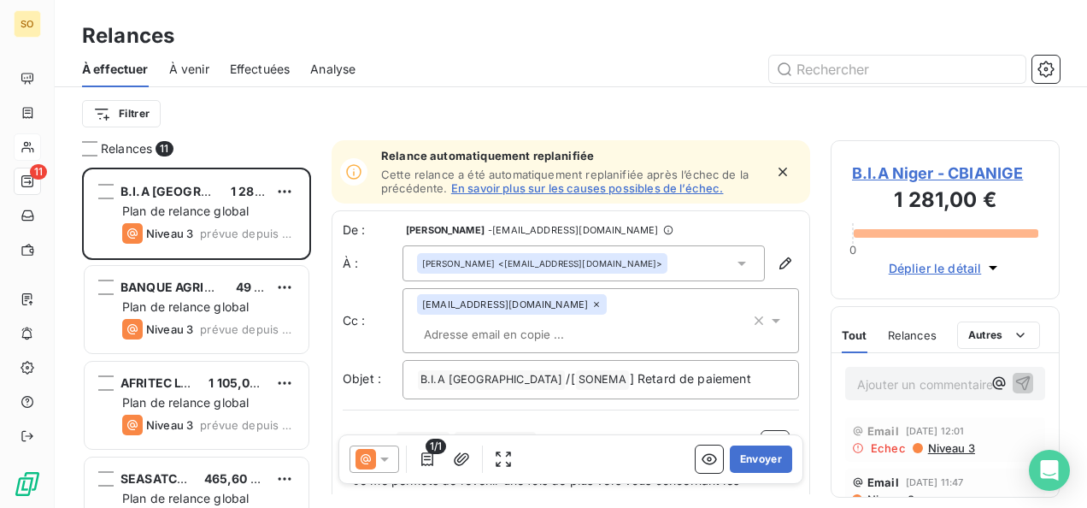
click at [313, 109] on div "Filtrer" at bounding box center [570, 113] width 977 height 32
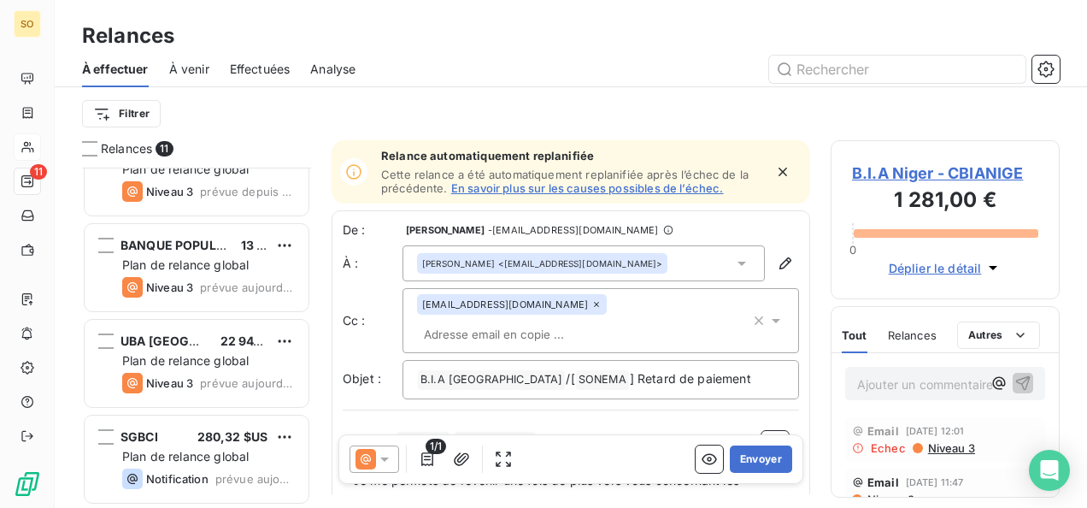
scroll to position [456, 0]
